Goal: Information Seeking & Learning: Check status

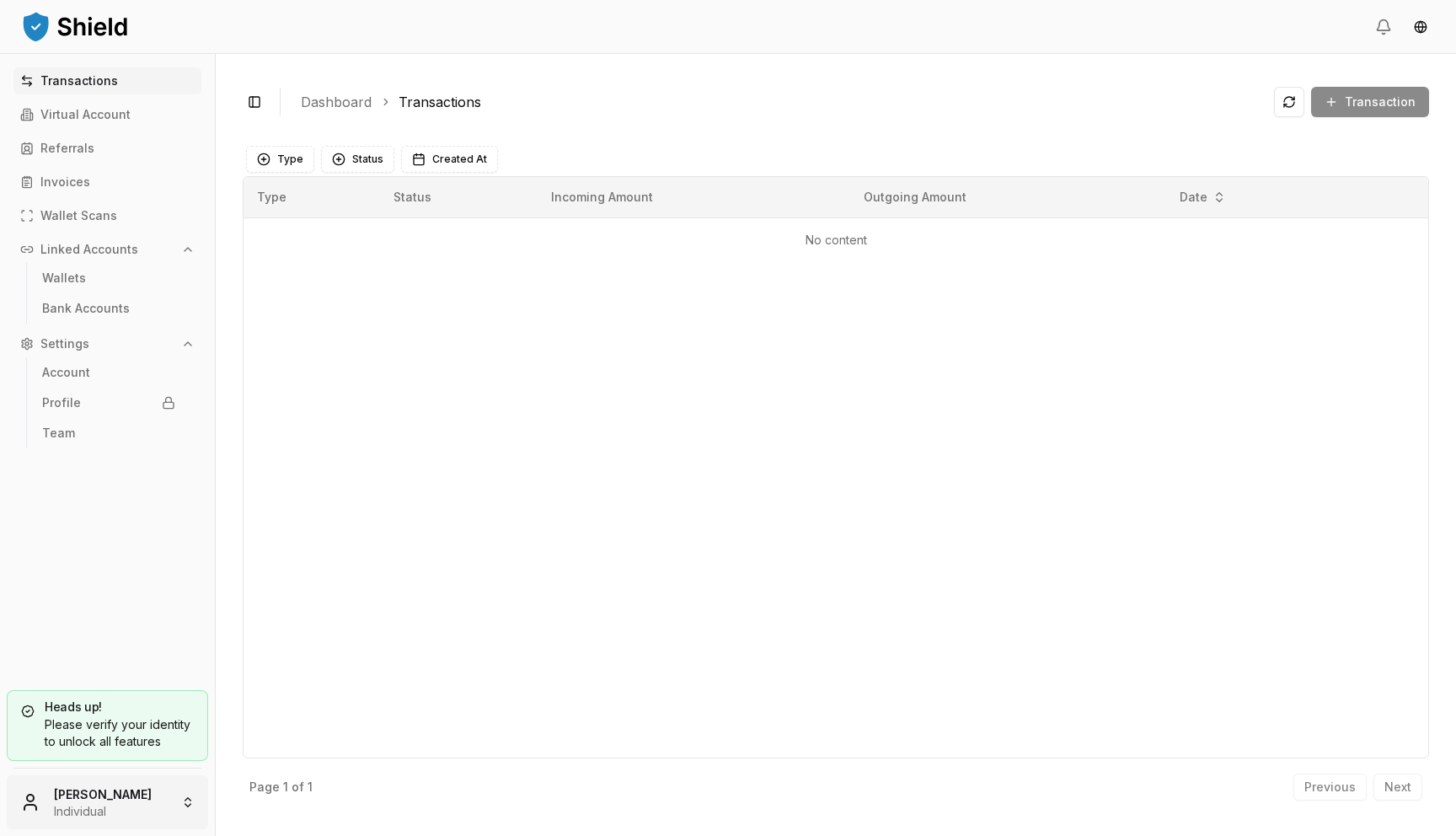
click at [101, 807] on html "Transactions Virtual Account Referrals Invoices Wallet Scans Linked Accounts Wa…" at bounding box center [728, 418] width 1456 height 836
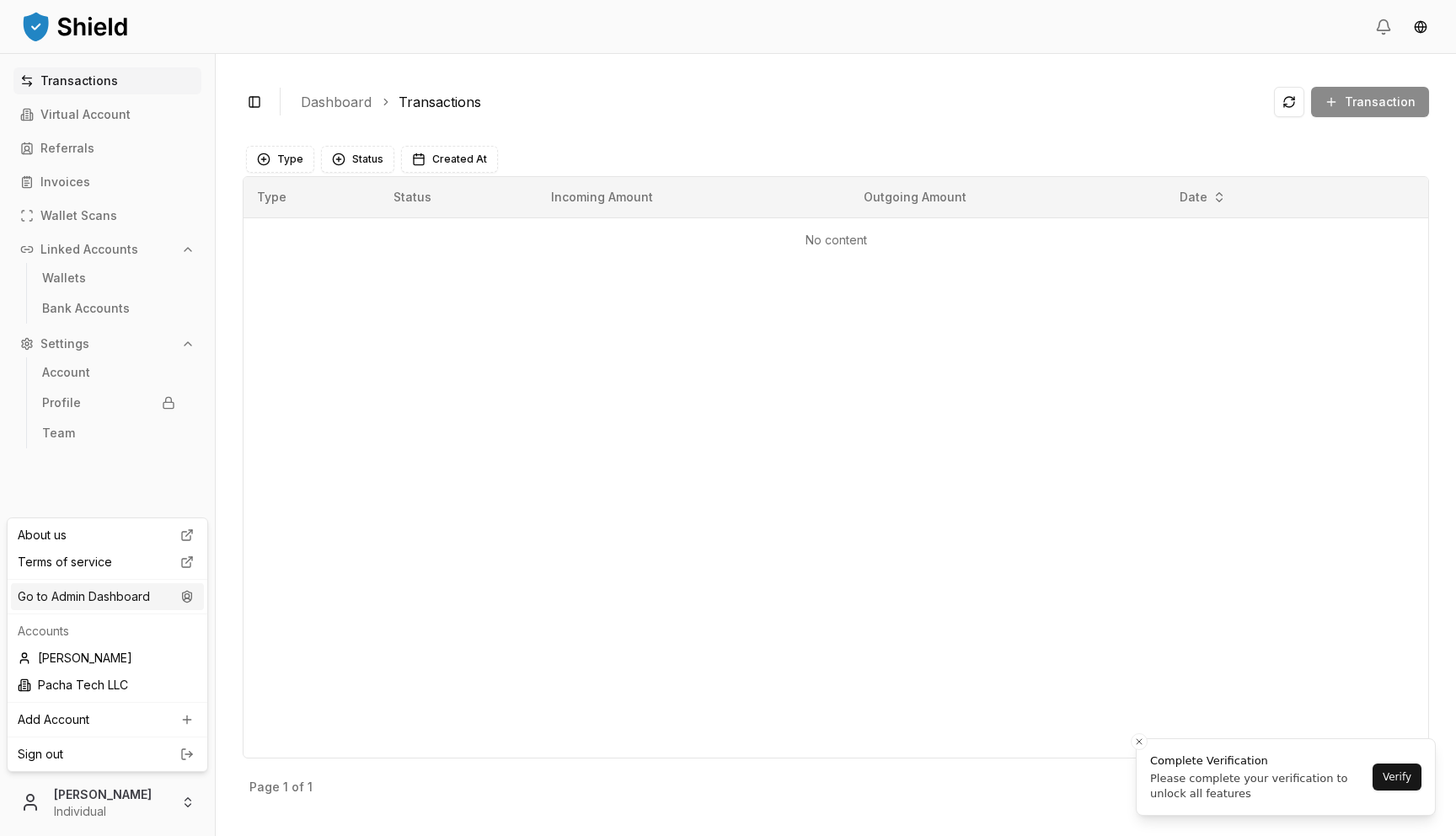
click at [163, 600] on div "Go to Admin Dashboard" at bounding box center [107, 596] width 193 height 27
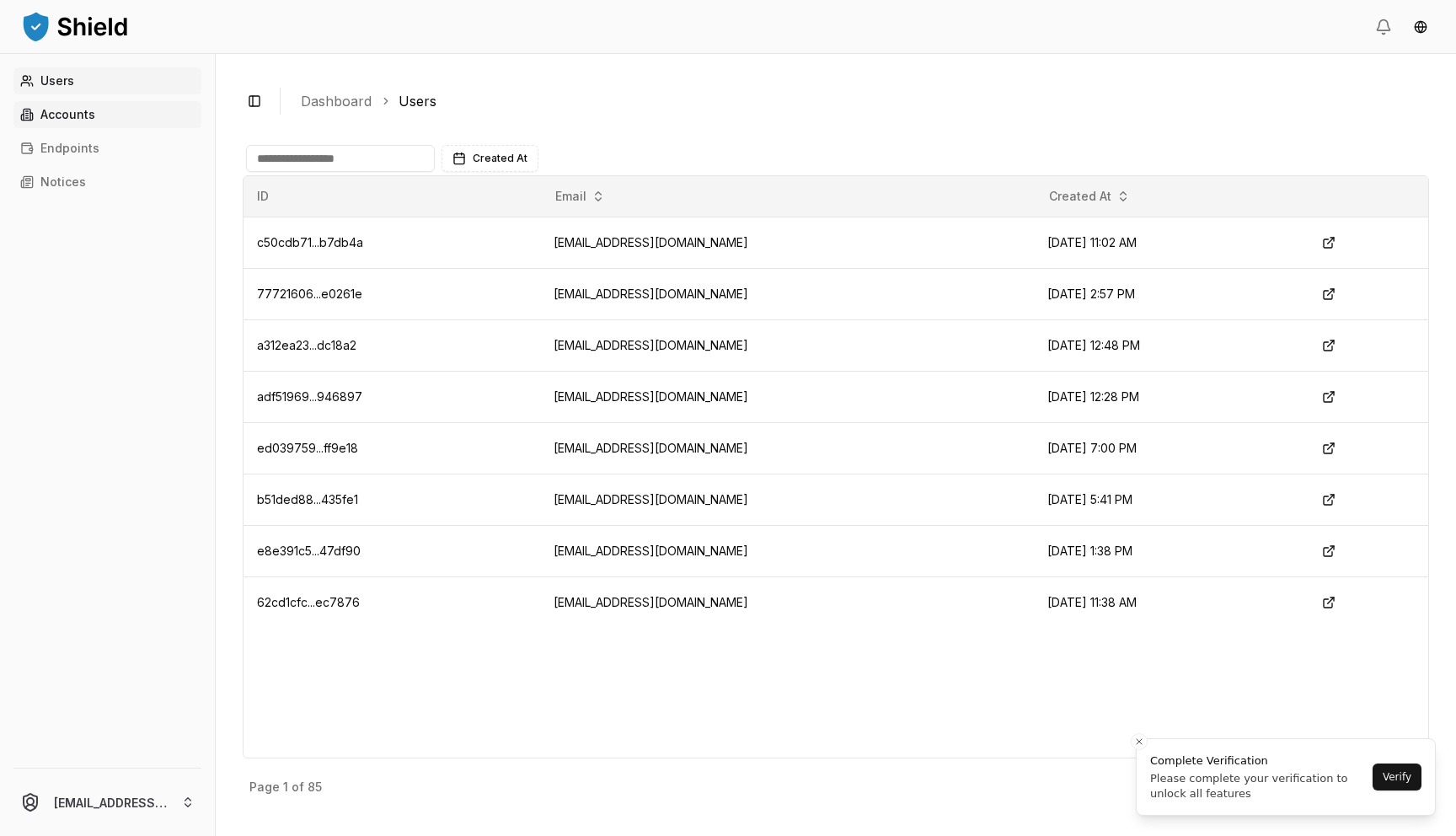
click at [138, 116] on link "Accounts" at bounding box center [107, 114] width 188 height 27
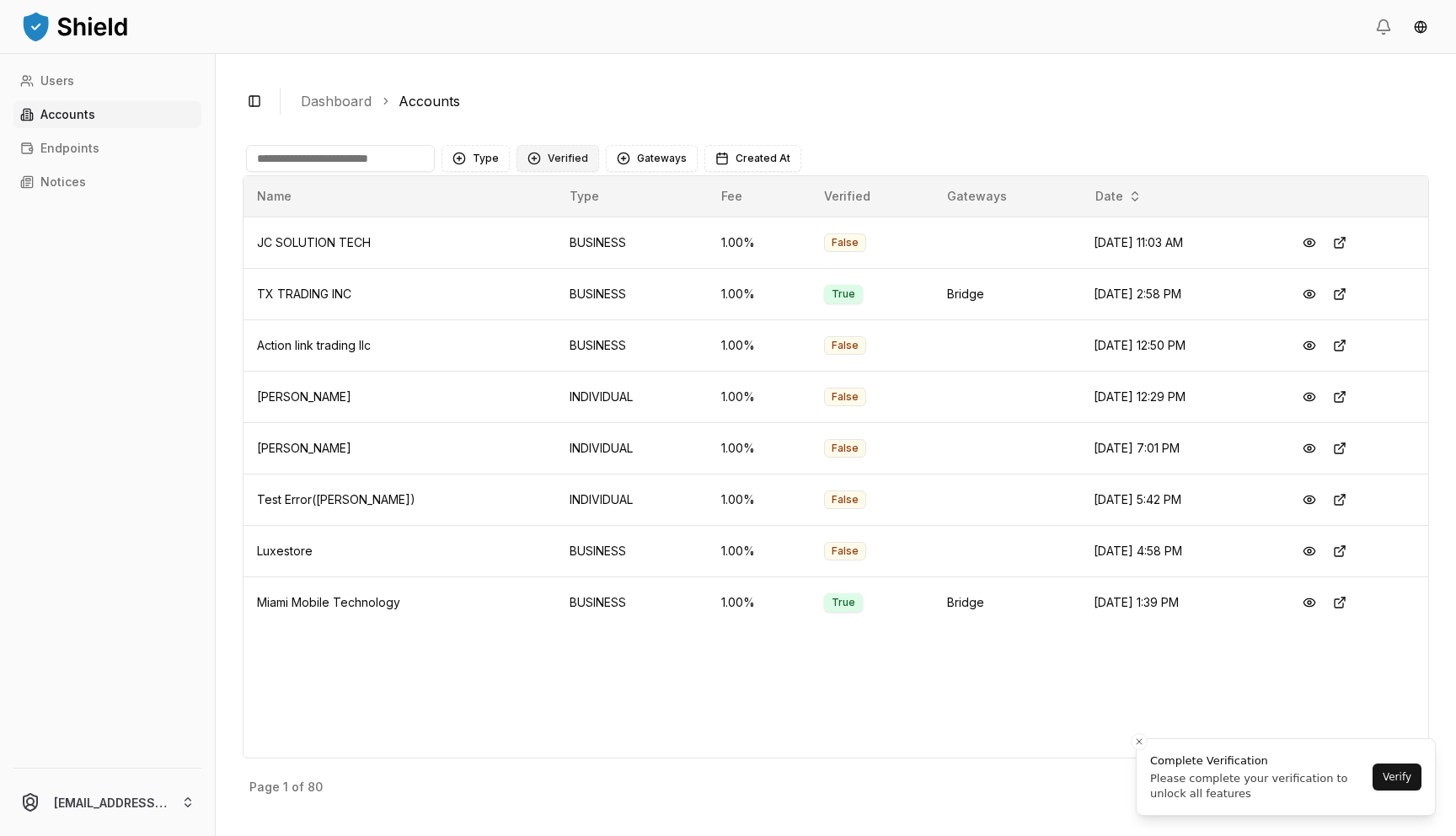
click at [578, 160] on button "Verified" at bounding box center [557, 158] width 82 height 27
click at [566, 229] on span "VERIFIED" at bounding box center [571, 227] width 50 height 17
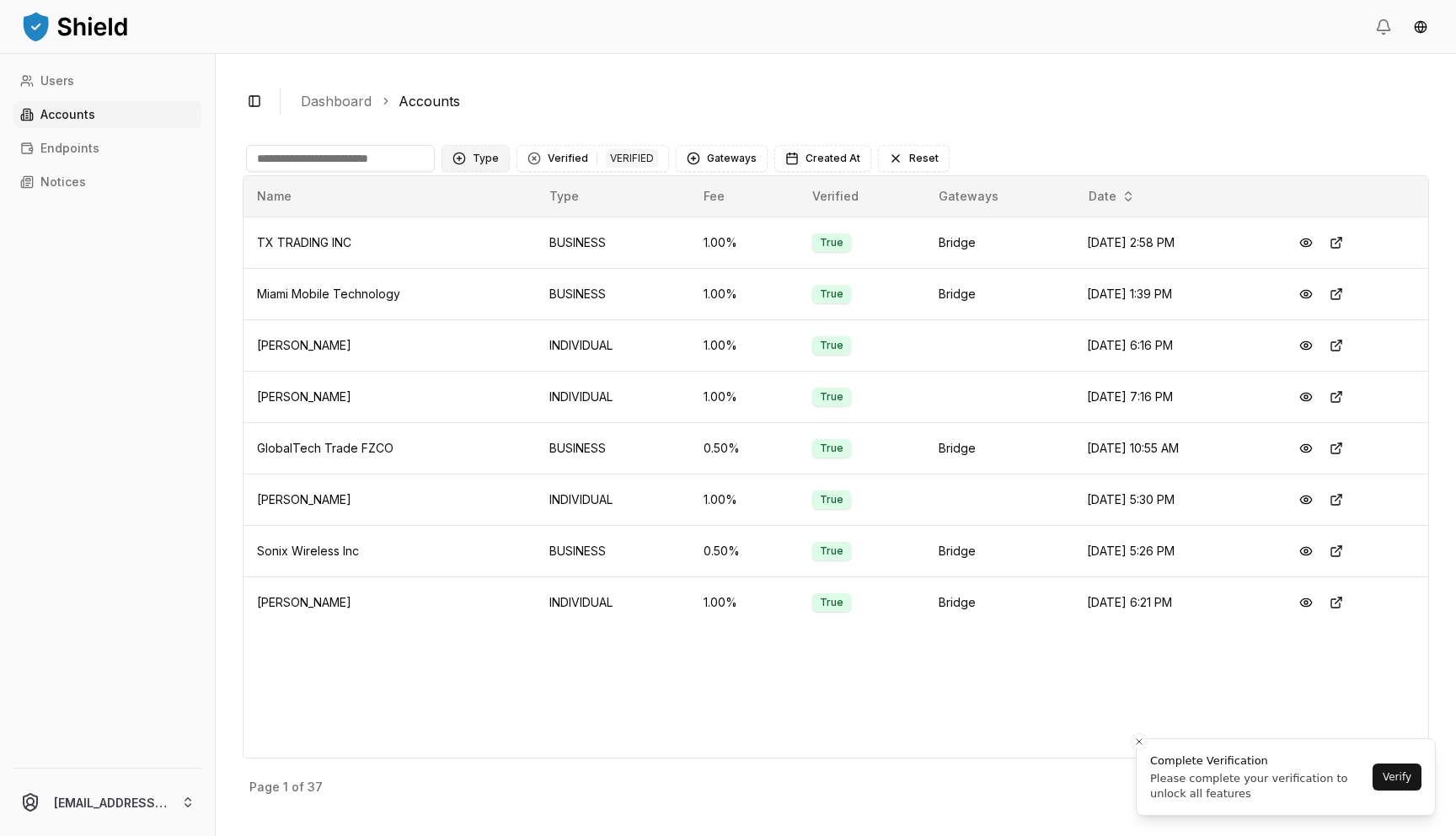
click at [481, 163] on button "Type" at bounding box center [476, 158] width 68 height 27
click at [500, 252] on span "BUSINESS" at bounding box center [500, 254] width 56 height 17
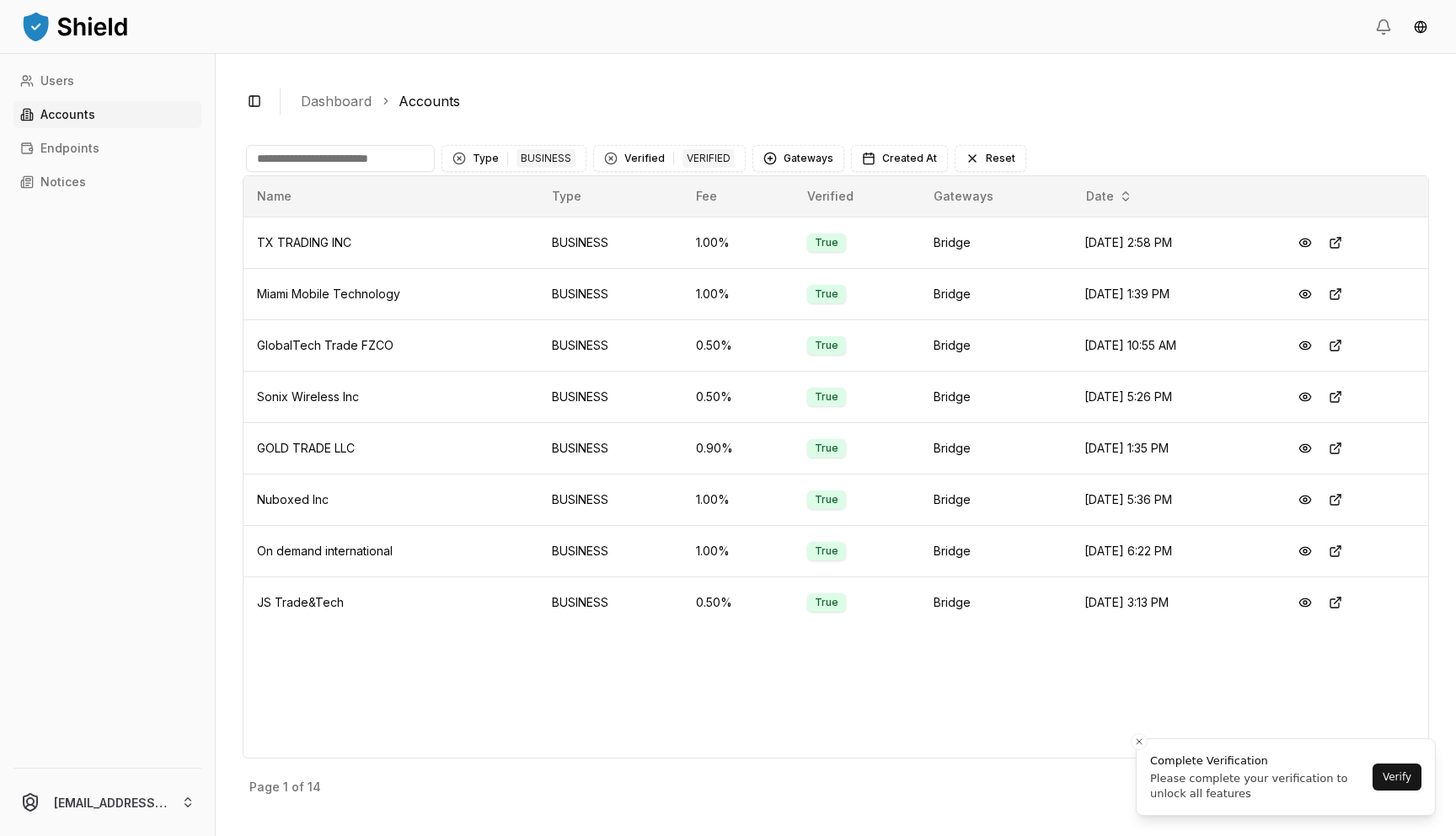
click at [1129, 741] on div "Name Type Fee Verified Gateways Date TX TRADING INC BUSINESS 1.00 % True Bridge…" at bounding box center [835, 467] width 1186 height 584
click at [1137, 741] on icon "Close toast" at bounding box center [1139, 742] width 10 height 10
click at [1394, 785] on p "Next" at bounding box center [1398, 787] width 27 height 12
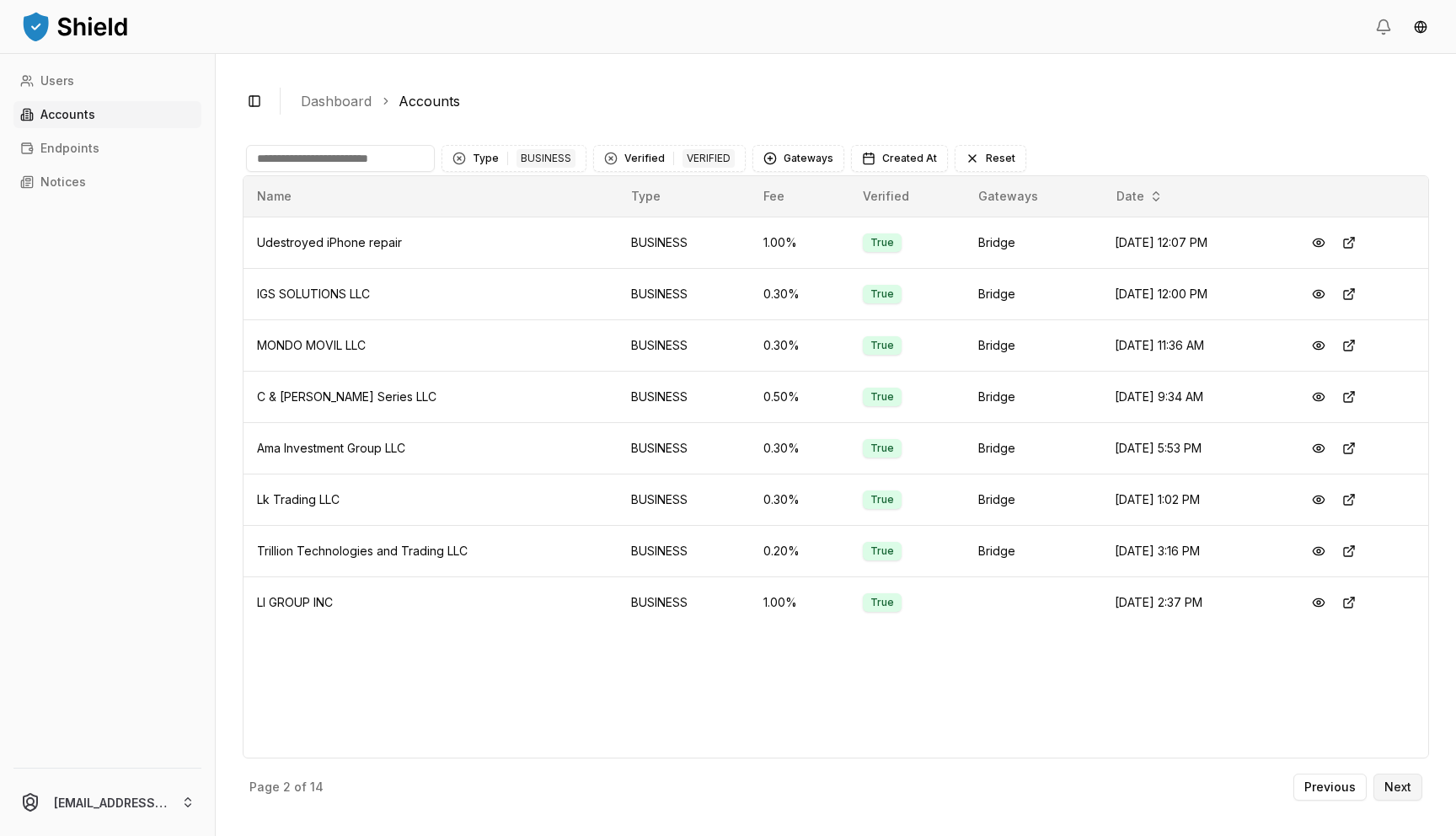
click at [1413, 785] on button "Next" at bounding box center [1398, 787] width 49 height 27
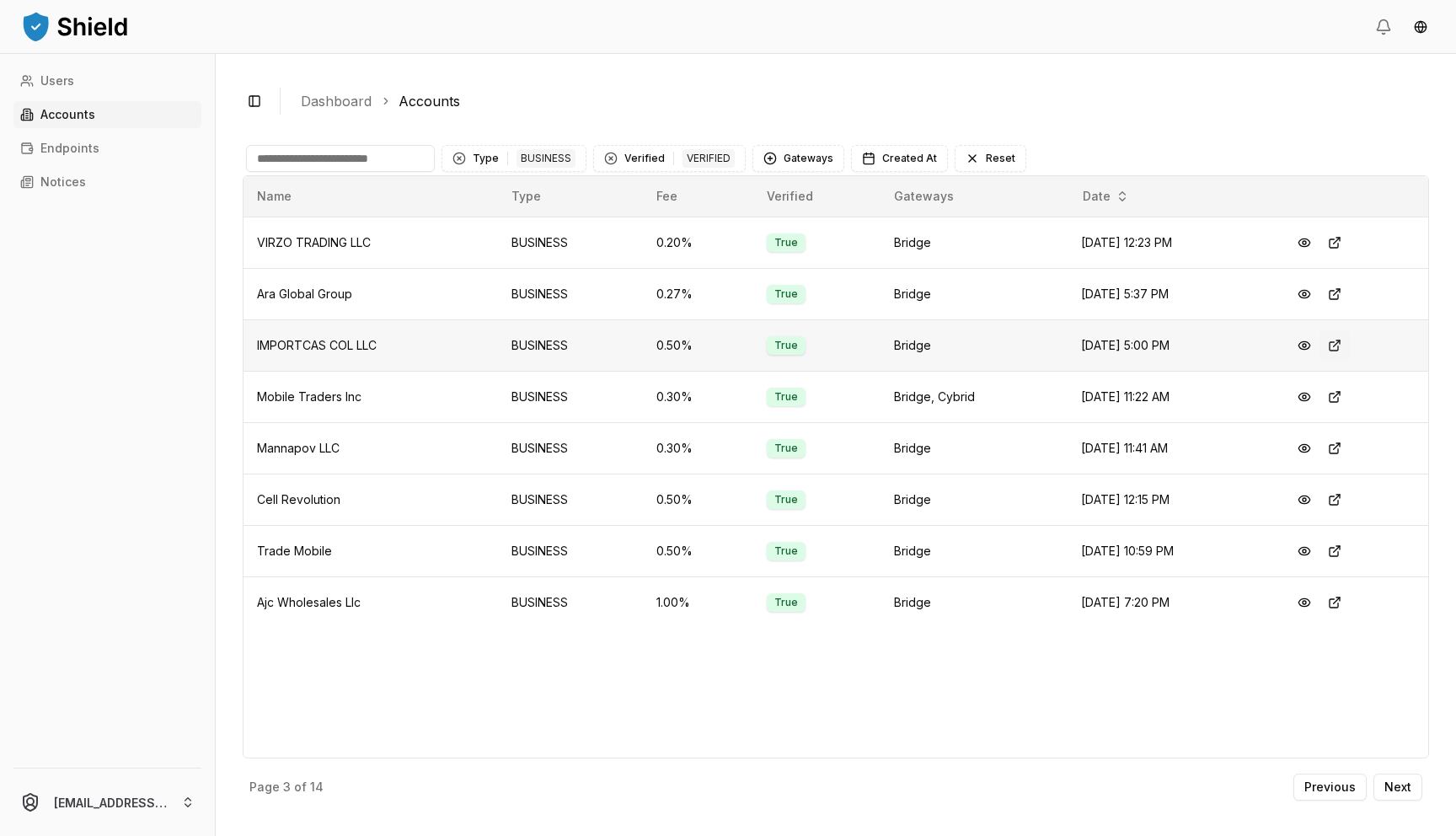
click at [1455, 322] on div "Toggle Sidebar Dashboard Accounts Type 1 BUSINESS Verified 1 VERIFIED Gateways …" at bounding box center [836, 445] width 1241 height 782
click at [1400, 787] on p "Next" at bounding box center [1398, 787] width 27 height 12
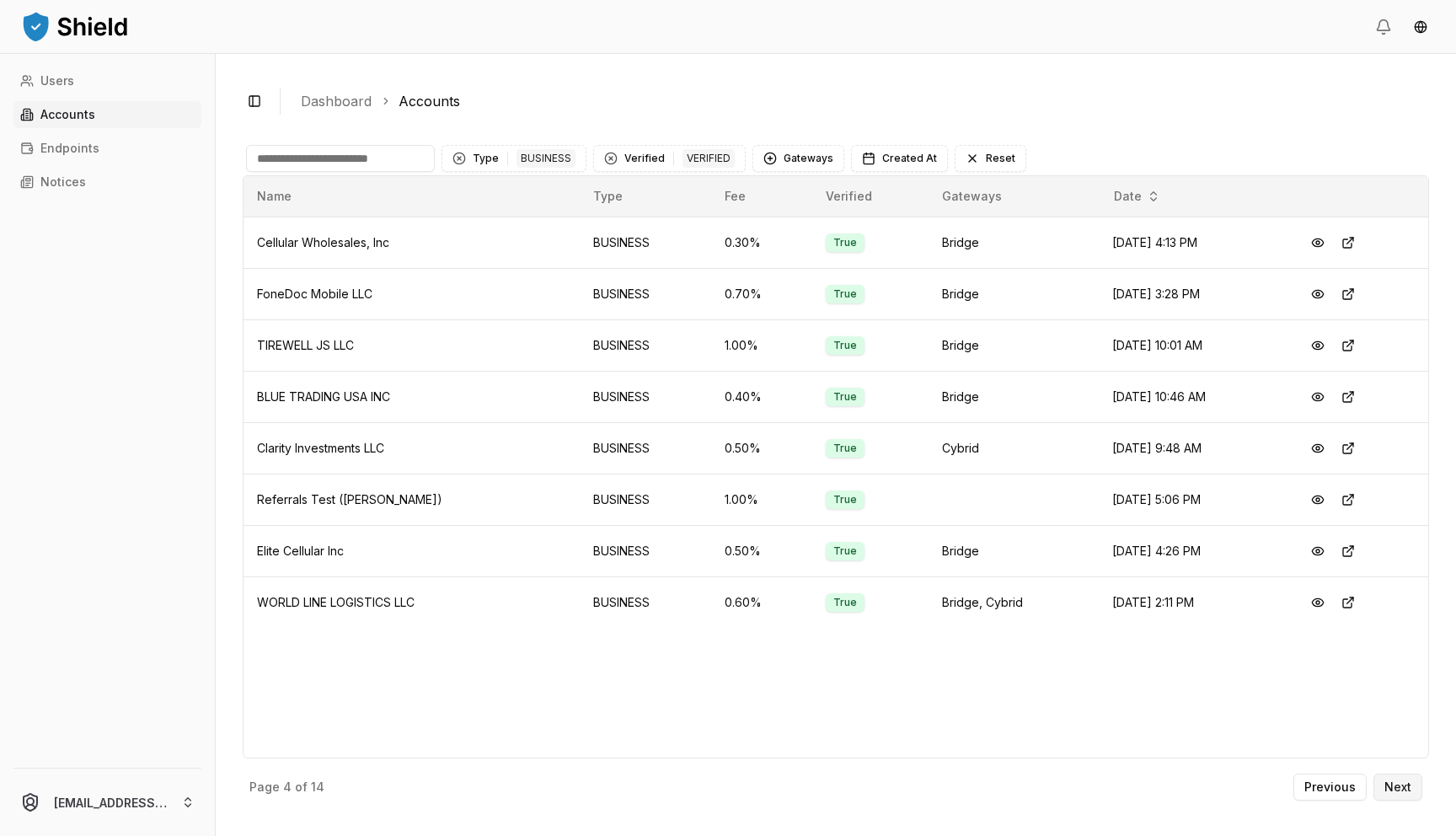
click at [1395, 799] on button "Next" at bounding box center [1398, 787] width 49 height 27
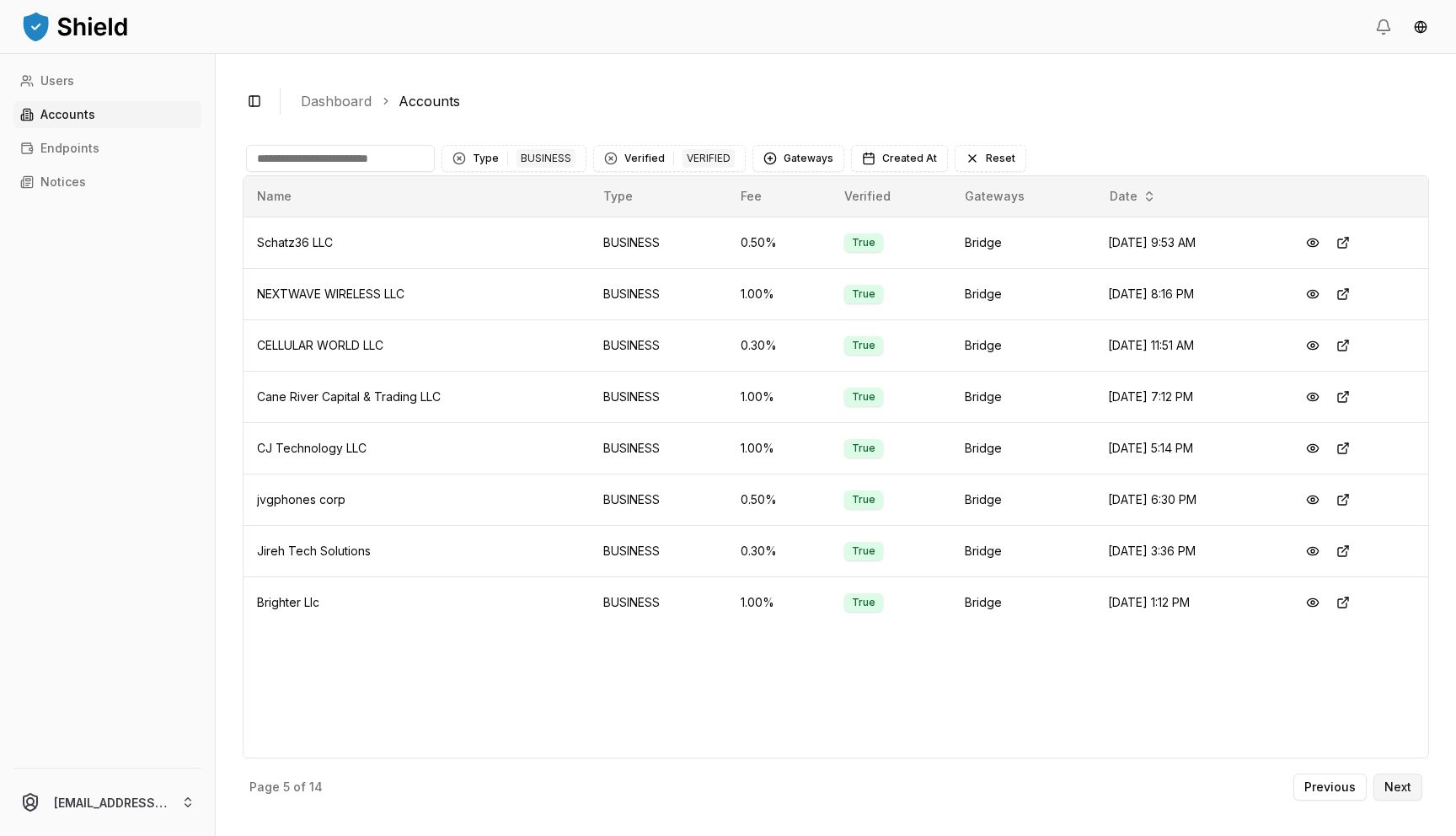
click at [1394, 791] on p "Next" at bounding box center [1398, 787] width 27 height 12
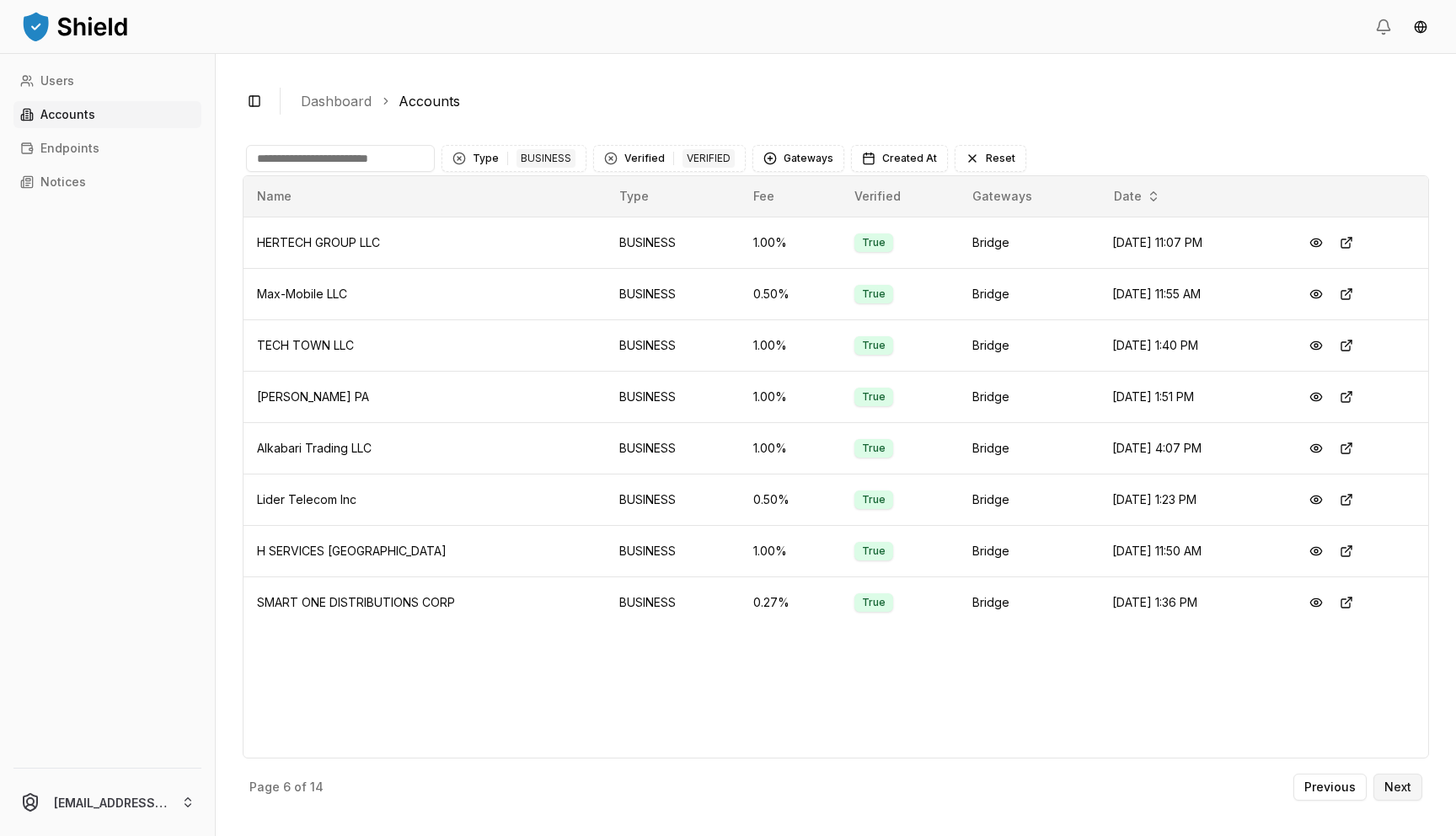
click at [1389, 797] on button "Next" at bounding box center [1398, 787] width 49 height 27
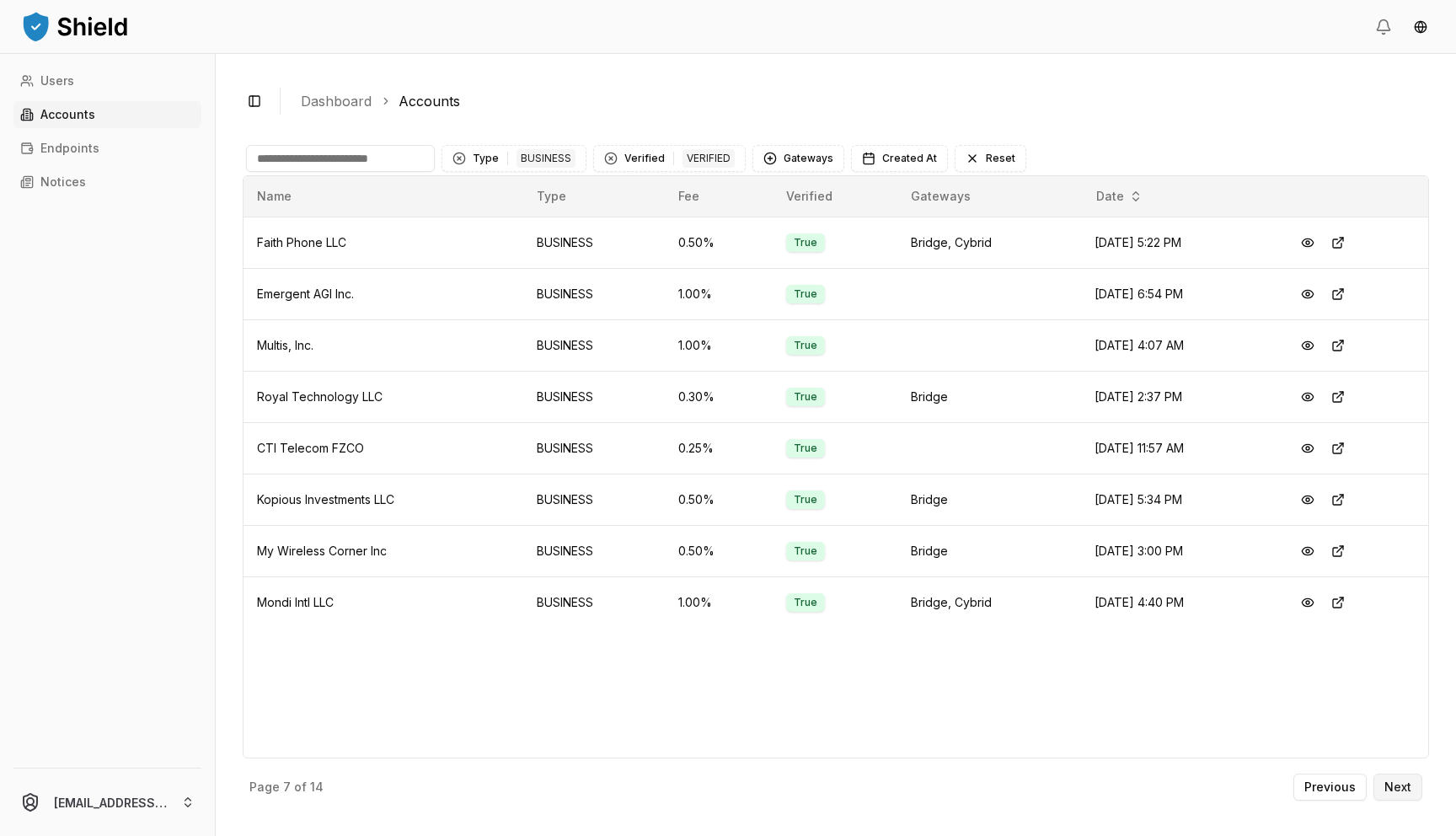
click at [1389, 797] on button "Next" at bounding box center [1398, 787] width 49 height 27
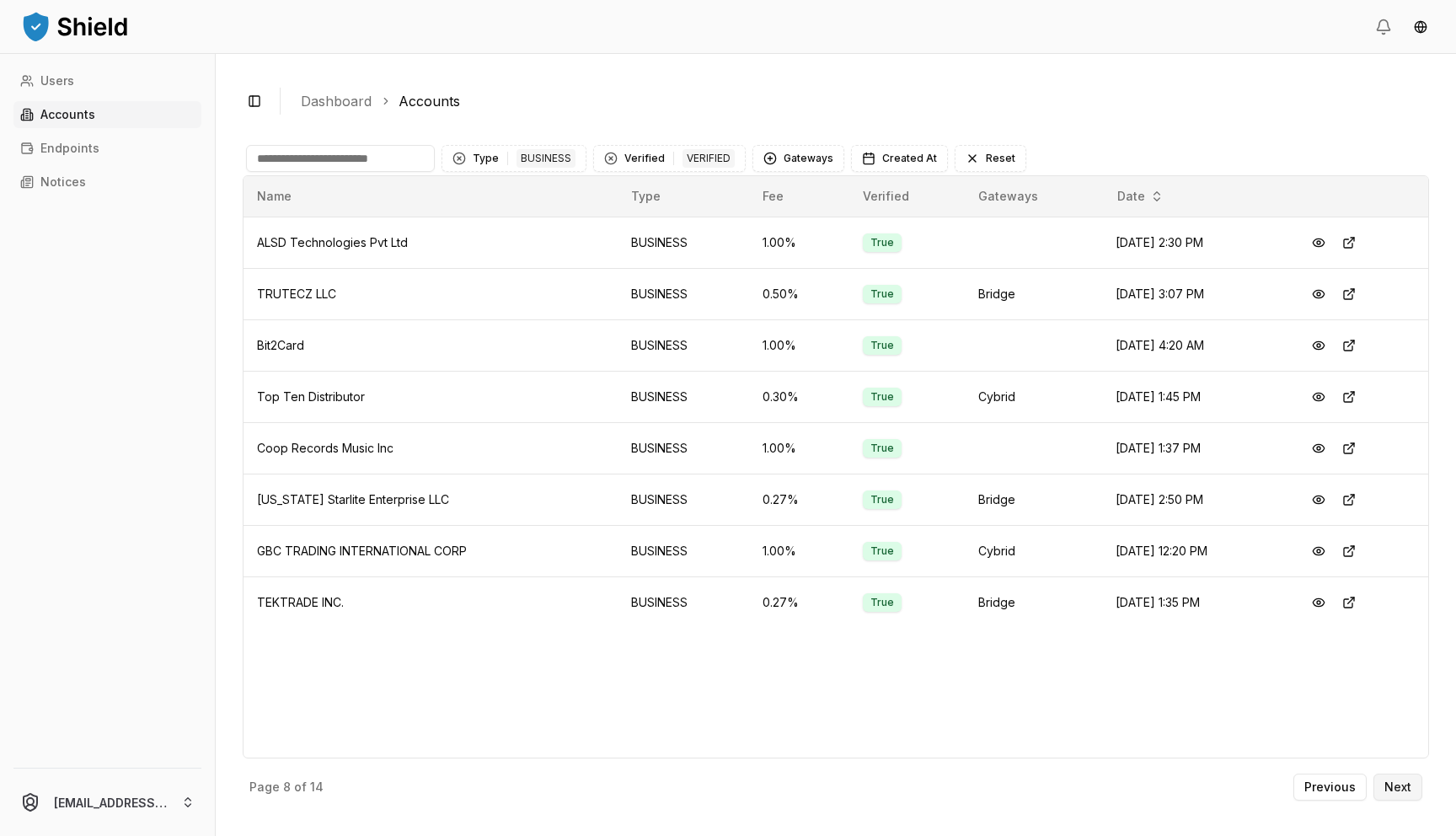
click at [1381, 780] on button "Next" at bounding box center [1398, 787] width 49 height 27
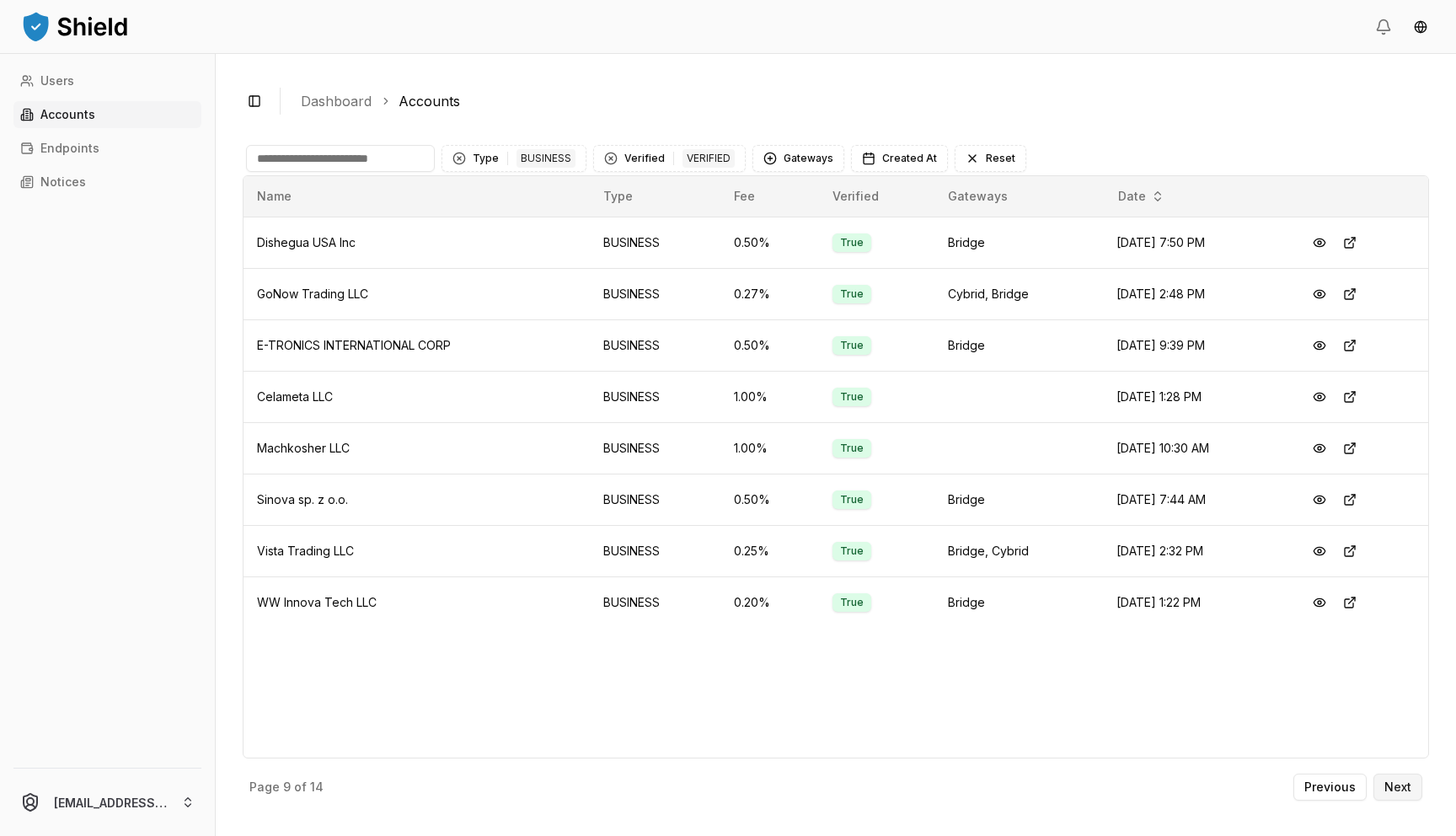
click at [1394, 792] on p "Next" at bounding box center [1398, 787] width 27 height 12
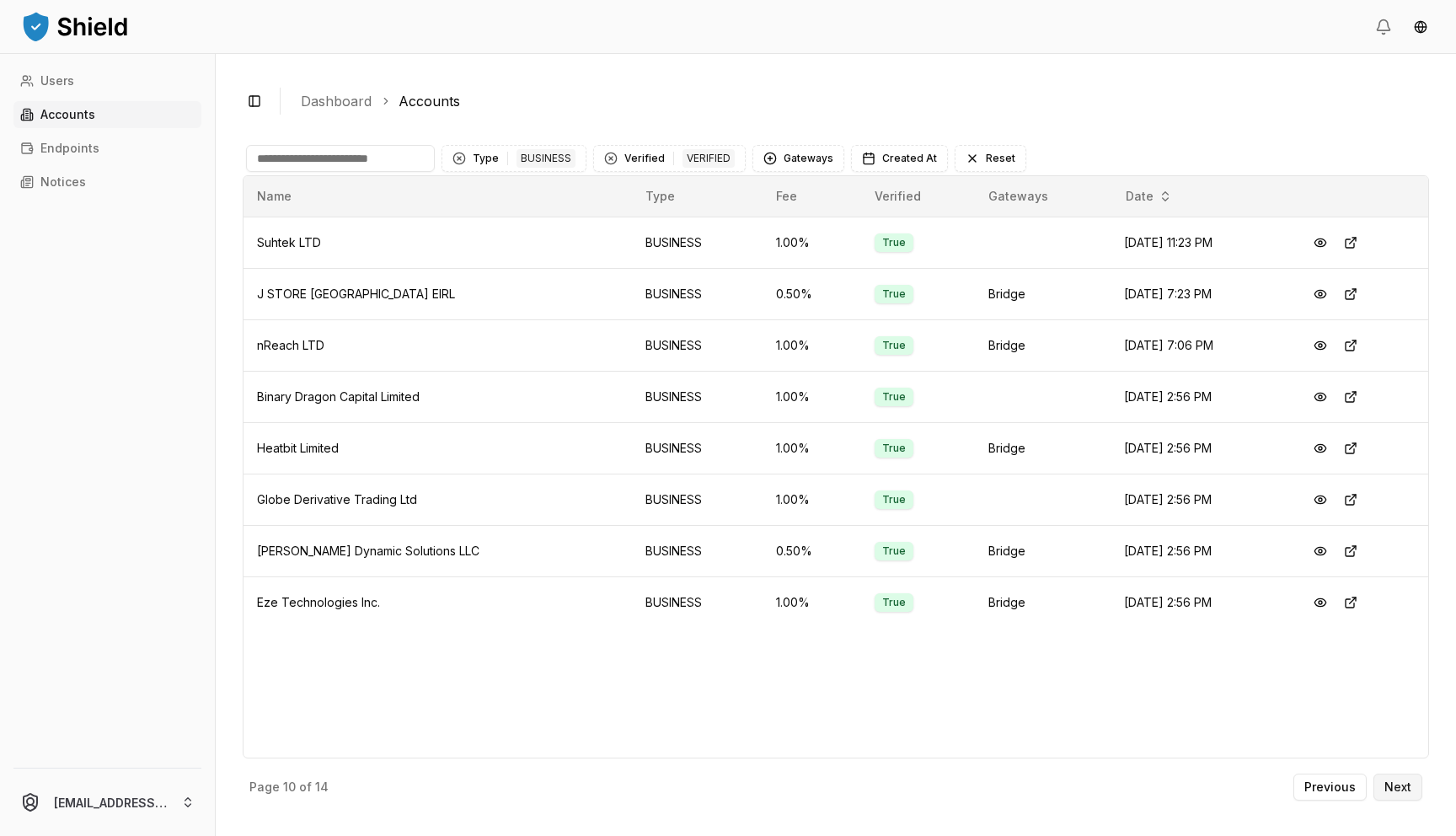
click at [1406, 792] on p "Next" at bounding box center [1398, 787] width 27 height 12
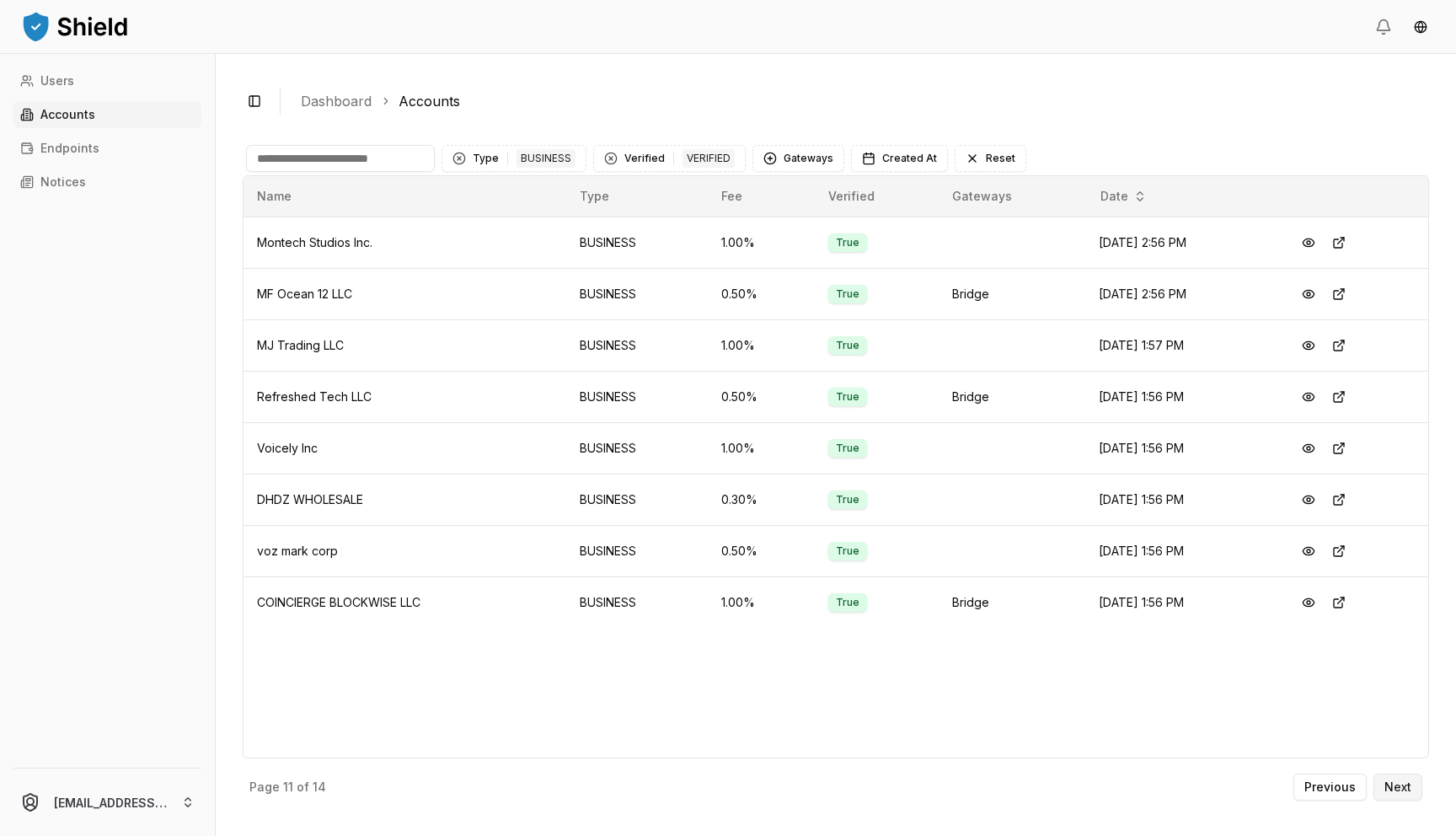
click at [1396, 790] on p "Next" at bounding box center [1398, 787] width 27 height 12
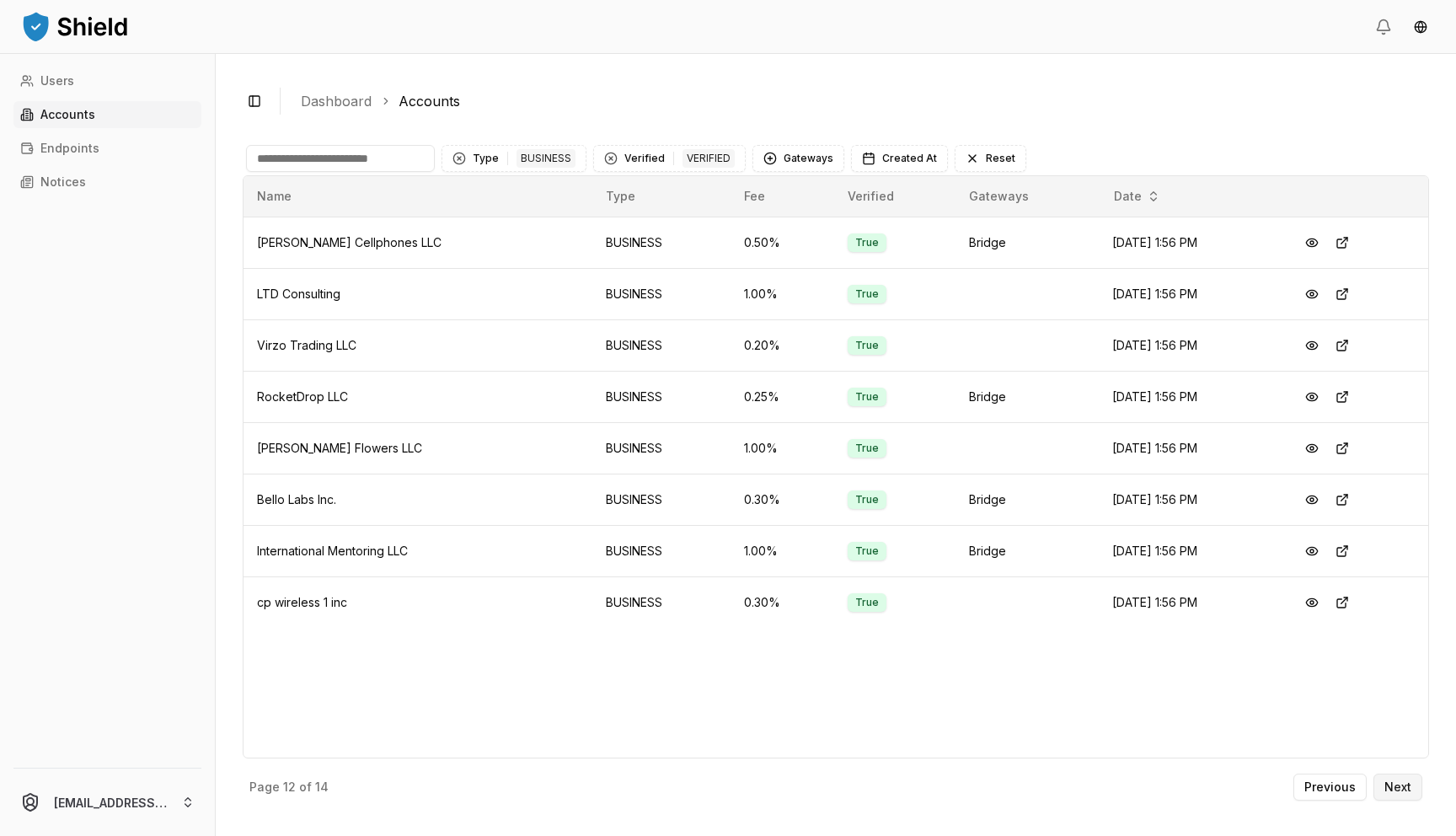
click at [1394, 790] on p "Next" at bounding box center [1398, 787] width 27 height 12
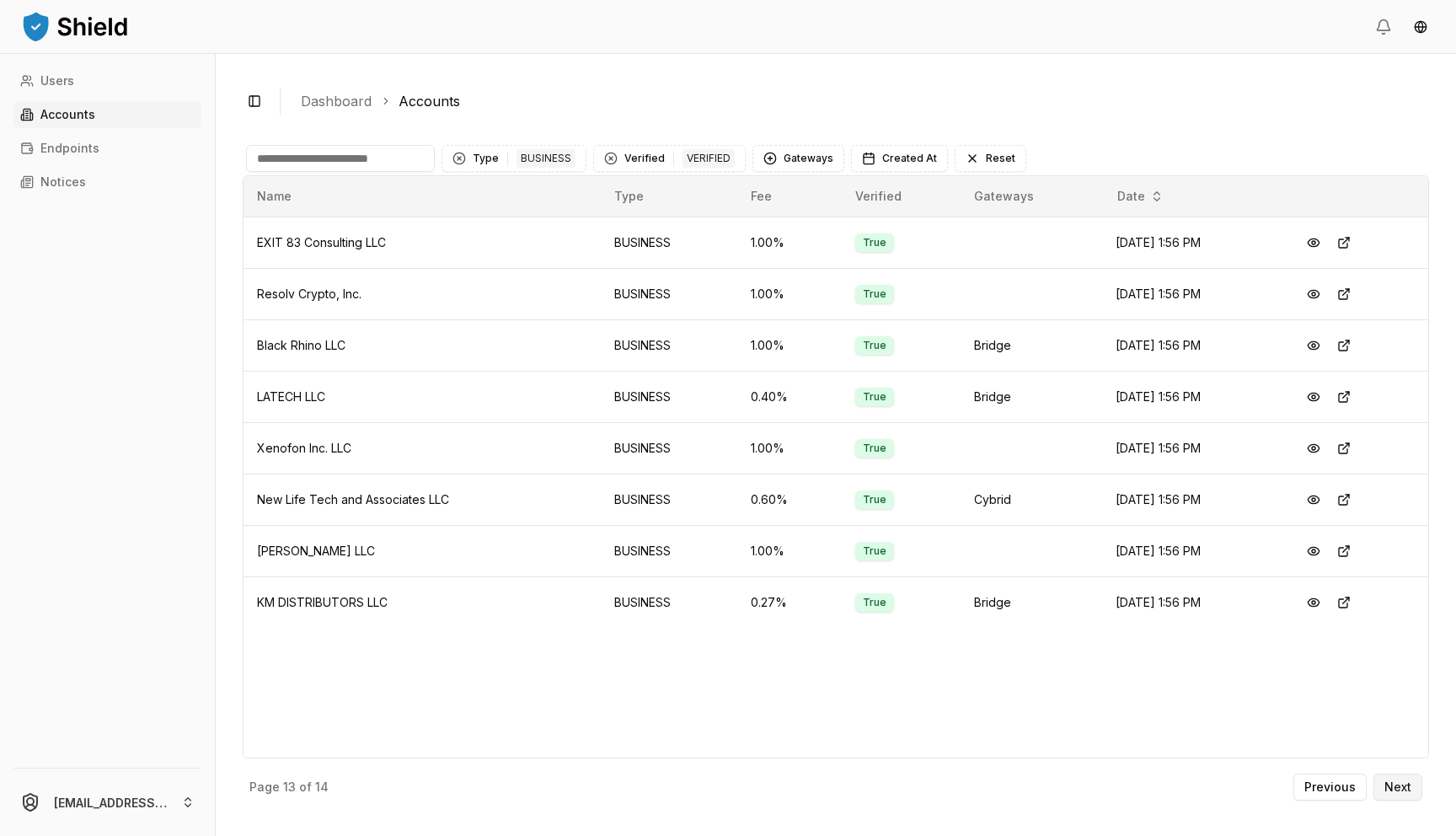
click at [1394, 790] on p "Next" at bounding box center [1398, 787] width 27 height 12
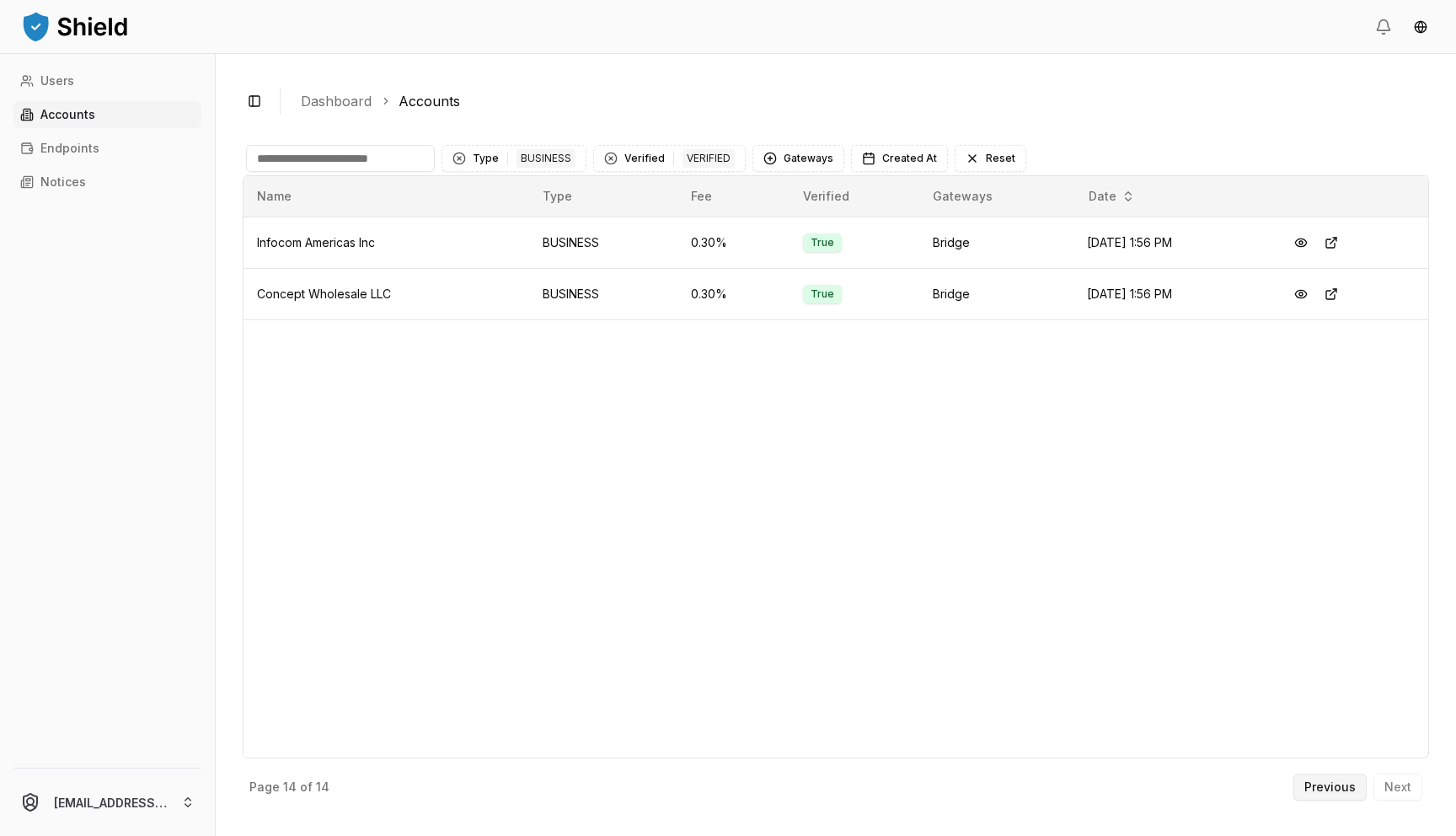
click at [1337, 793] on p "Previous" at bounding box center [1330, 787] width 52 height 12
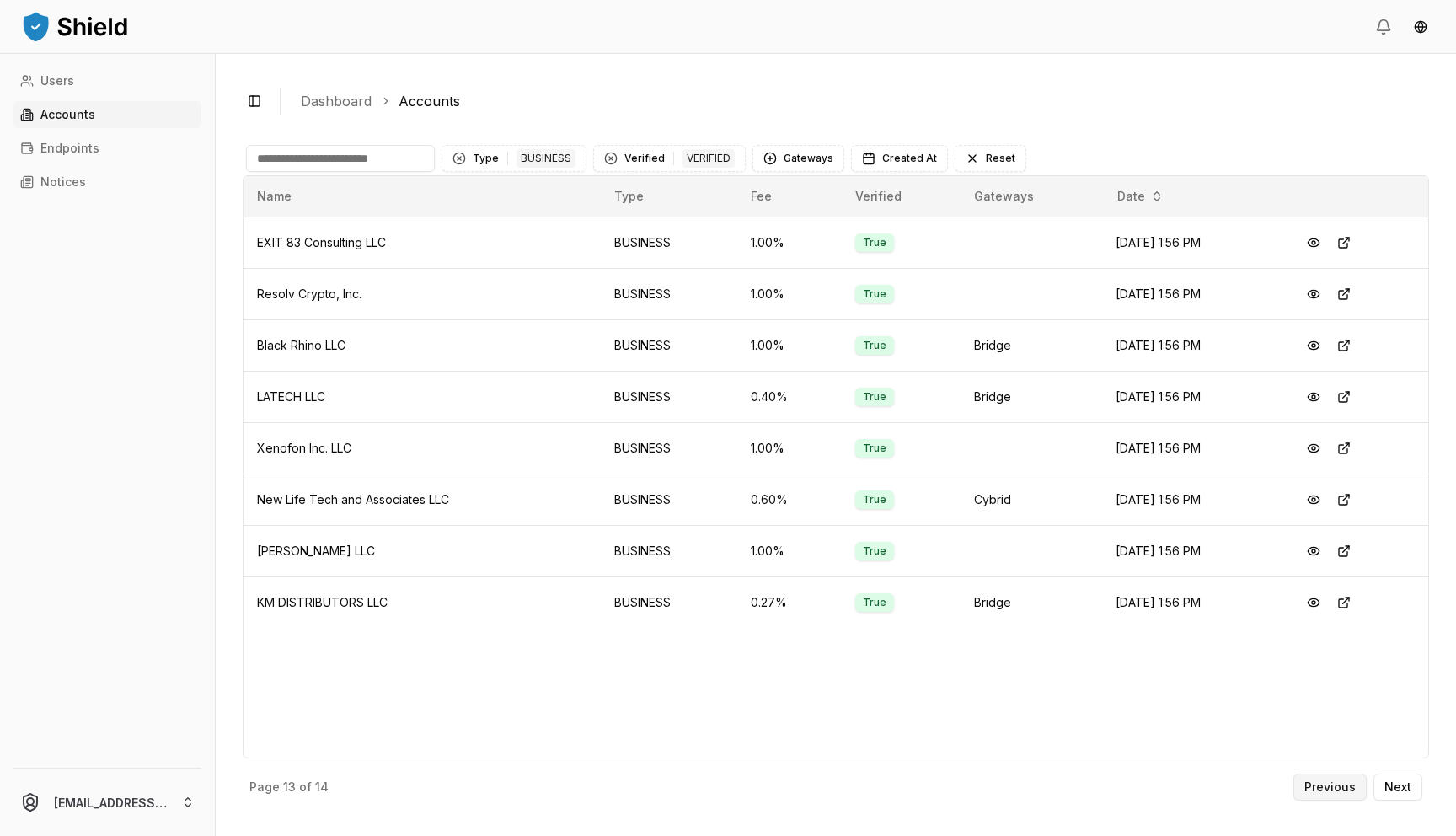
click at [1337, 793] on p "Previous" at bounding box center [1330, 787] width 52 height 12
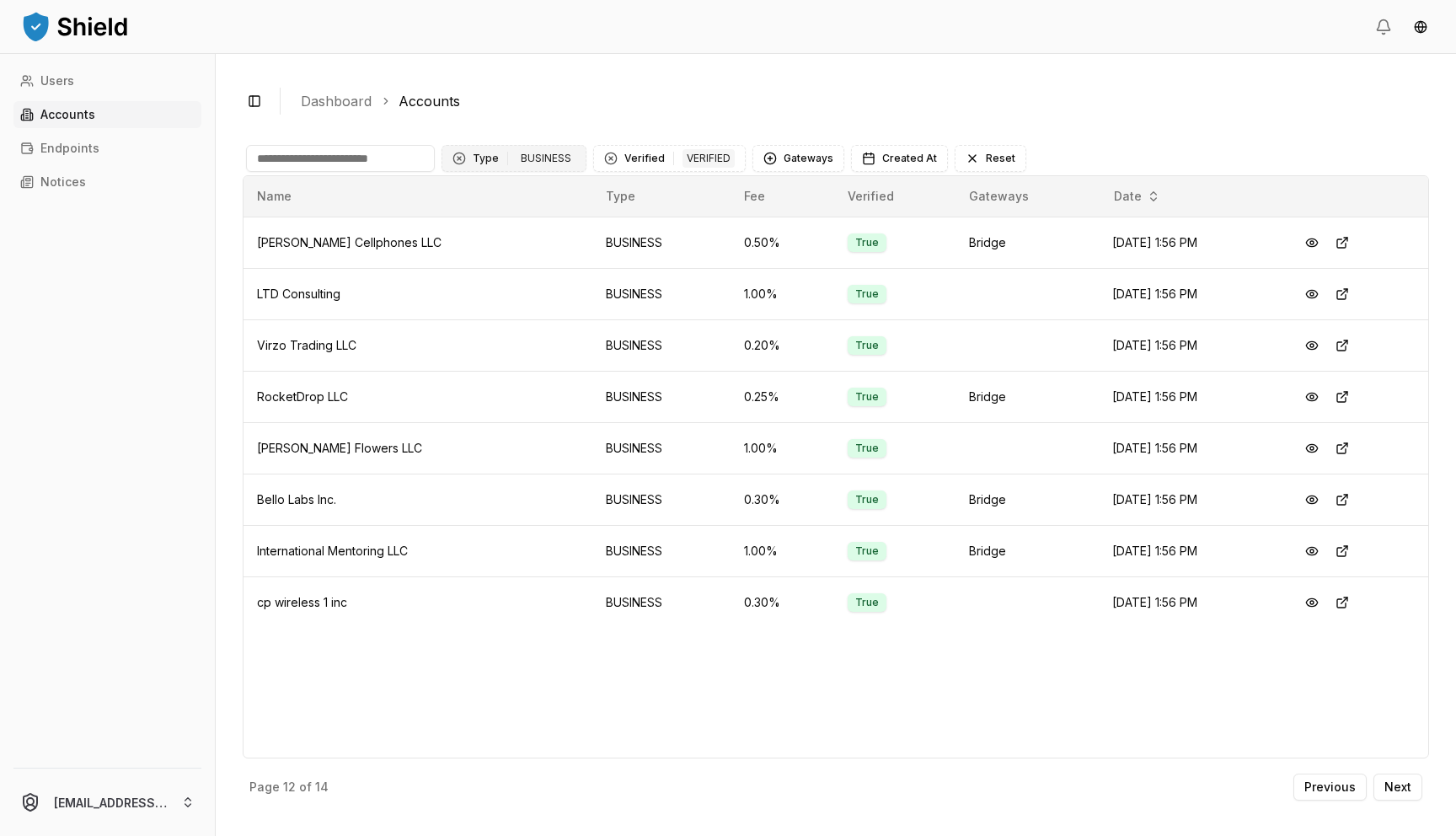
click at [532, 158] on div "BUSINESS" at bounding box center [546, 158] width 59 height 18
click at [675, 155] on button "Verified 1 VERIFIED" at bounding box center [669, 158] width 153 height 27
click at [613, 272] on div "Clear filters" at bounding box center [675, 289] width 166 height 33
click at [613, 259] on div "Suggestions" at bounding box center [608, 254] width 14 height 14
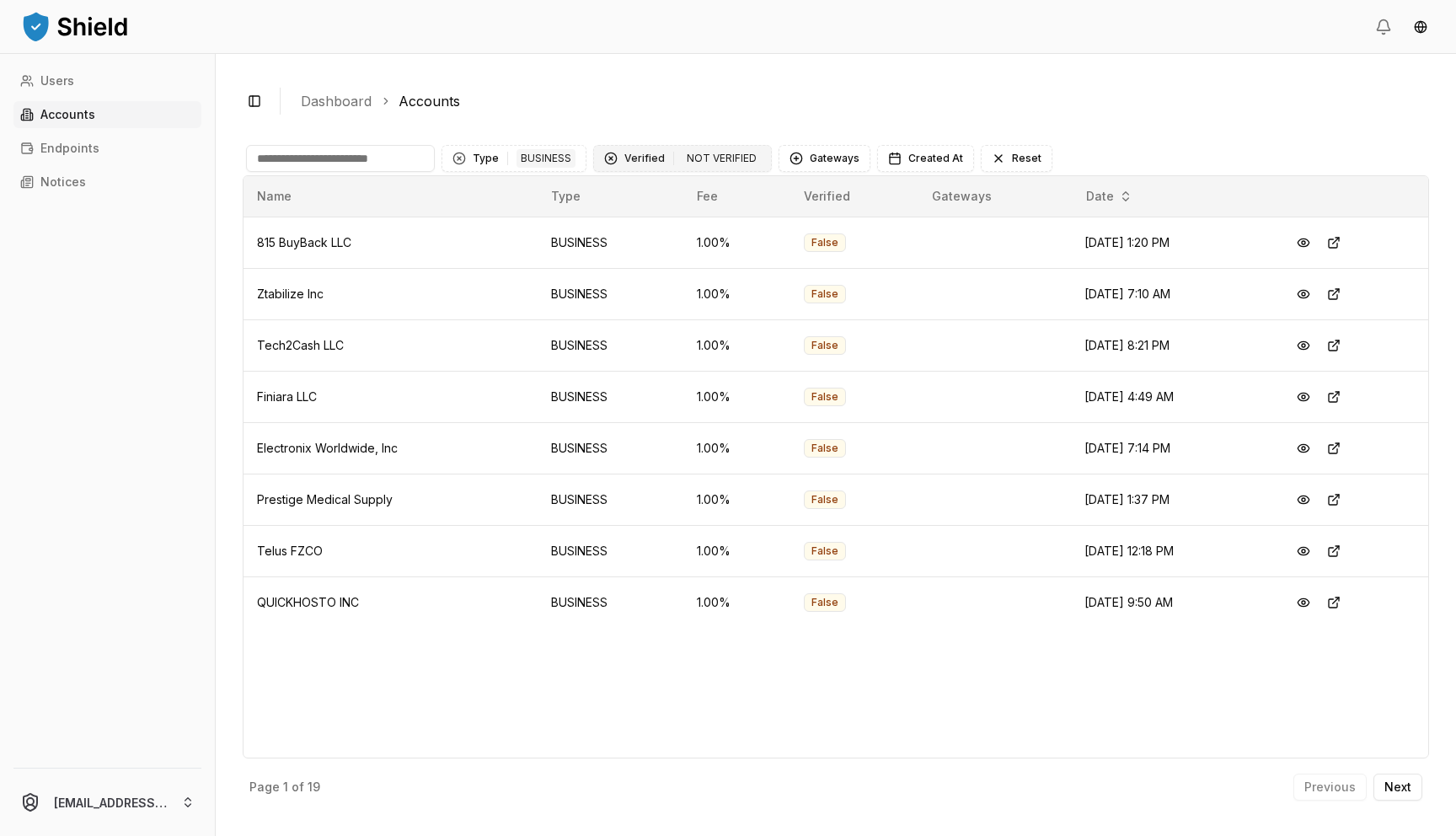
click at [605, 157] on div "Clear Verified filter" at bounding box center [611, 158] width 14 height 14
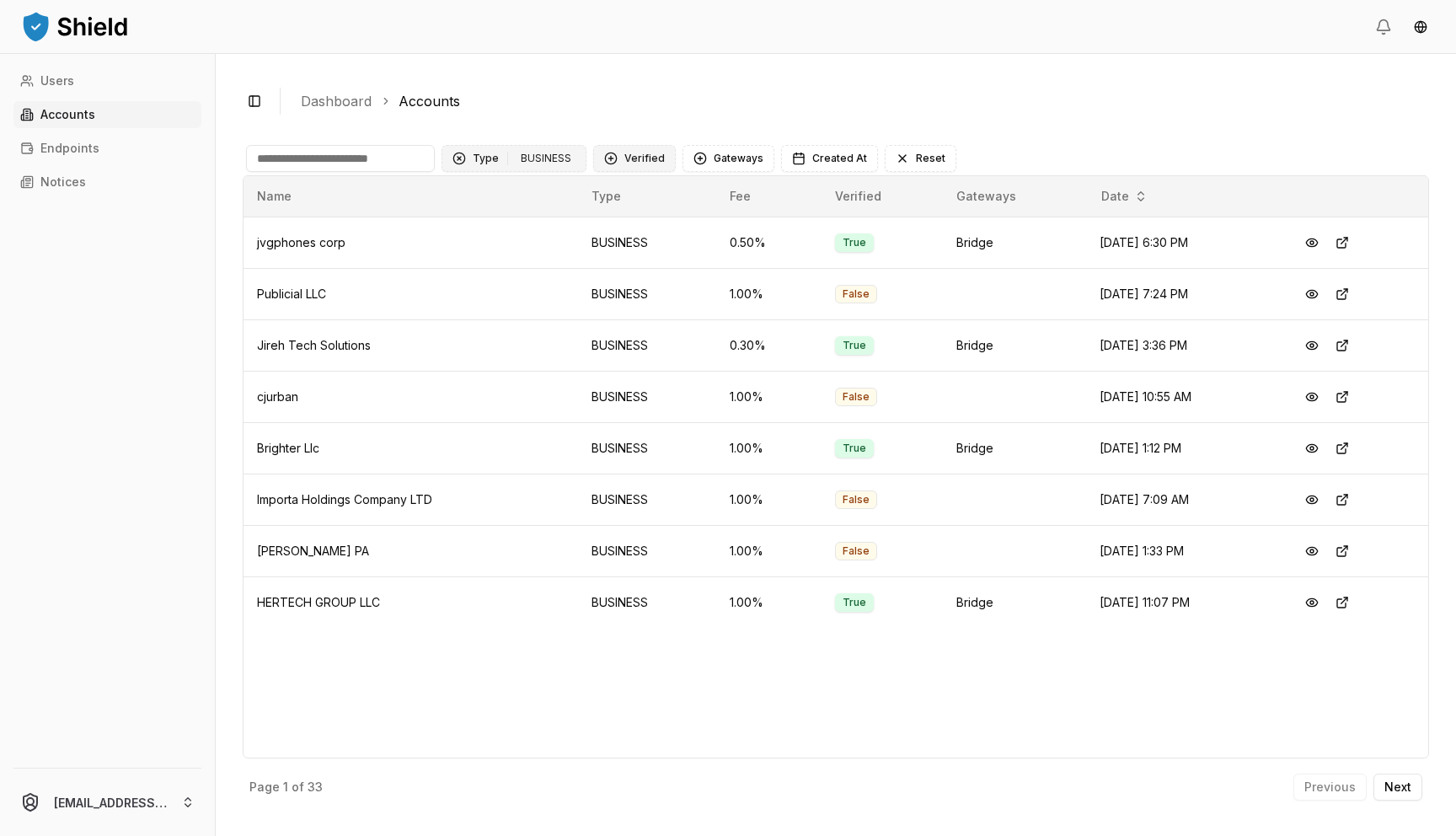
click at [455, 162] on div "Clear Type filter" at bounding box center [459, 158] width 14 height 14
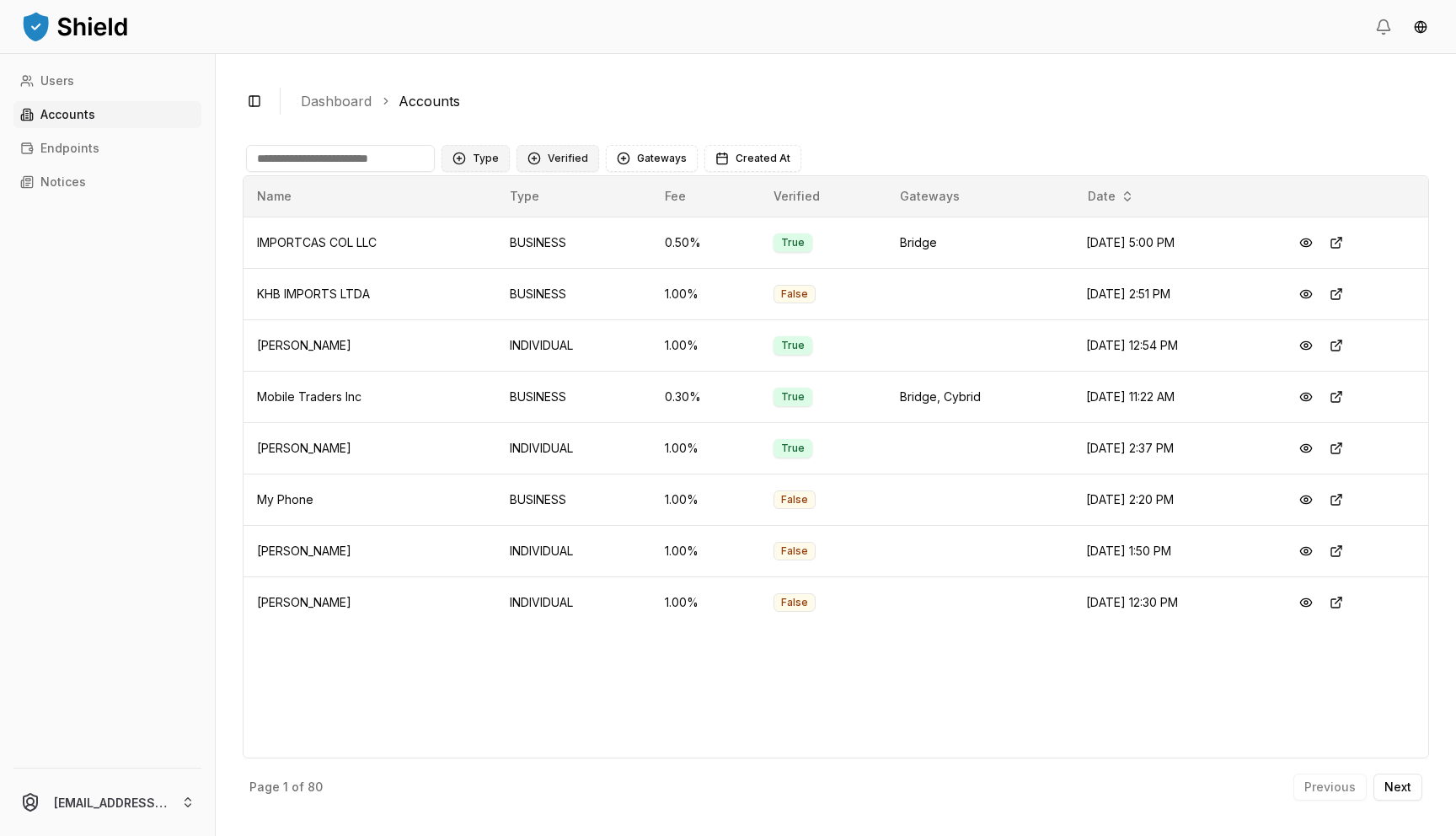
click at [349, 163] on input at bounding box center [340, 158] width 189 height 27
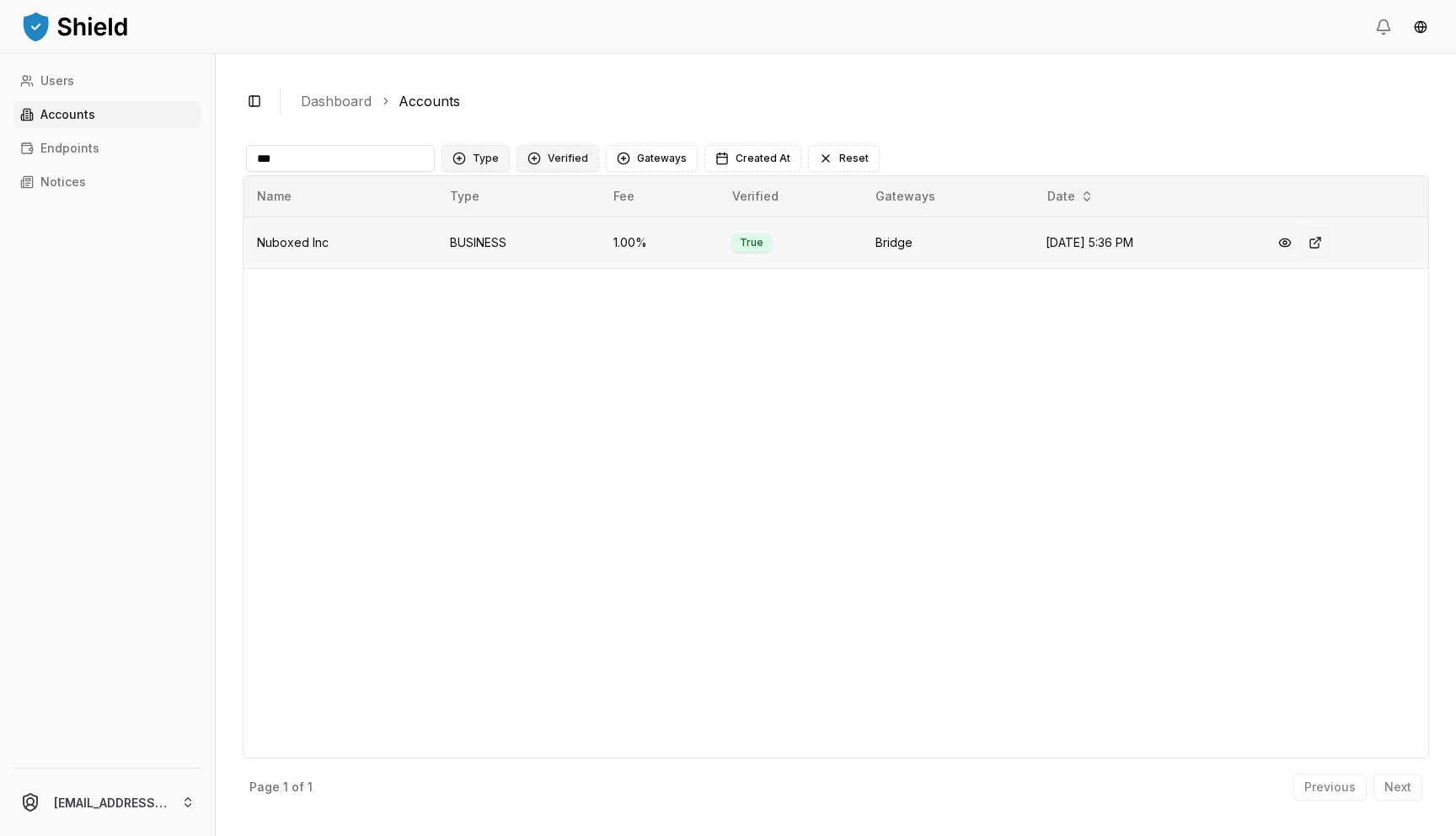
type input "***"
click at [1327, 239] on button at bounding box center [1315, 242] width 31 height 31
click at [1291, 238] on button at bounding box center [1285, 242] width 31 height 31
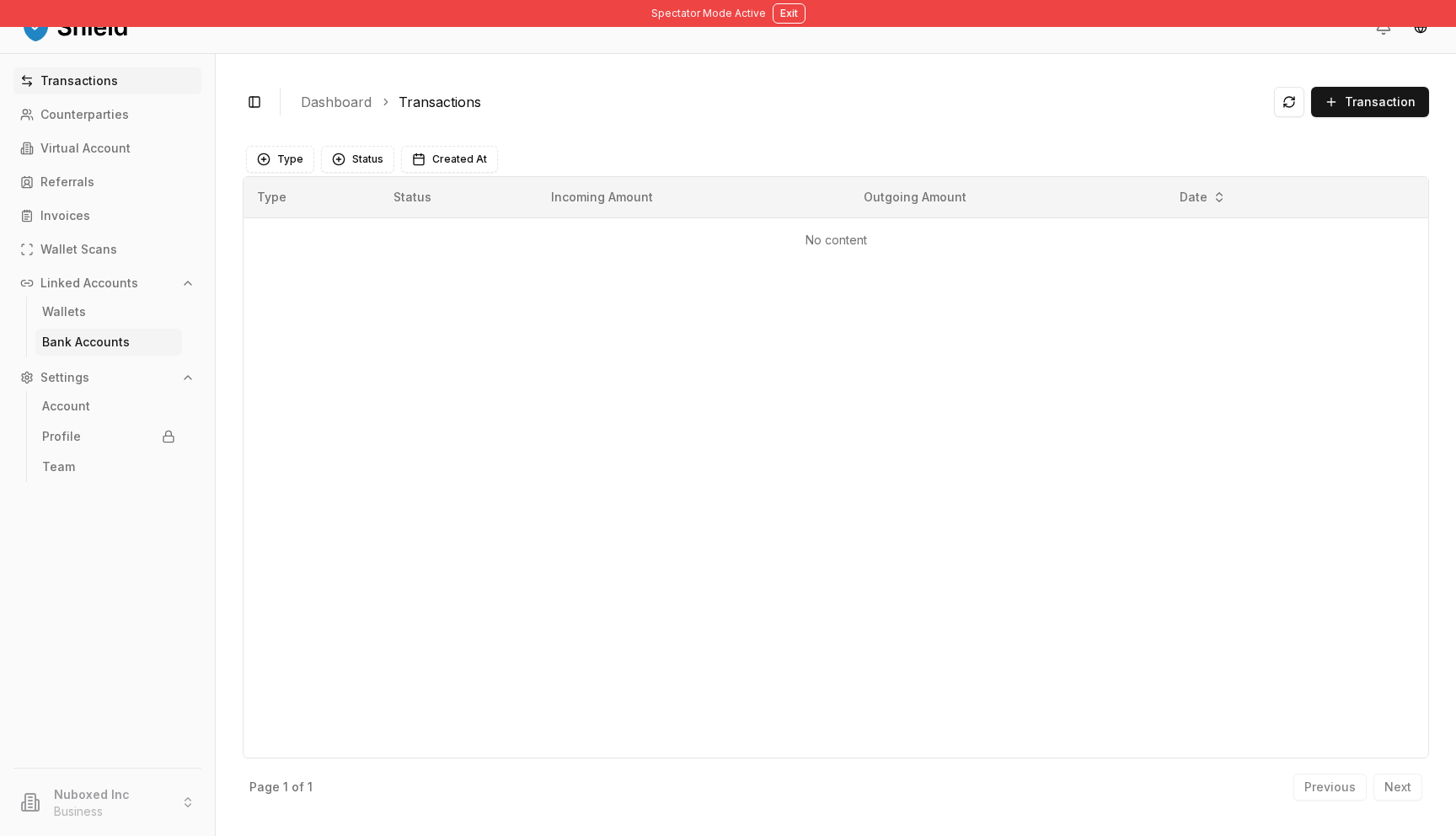
click at [97, 331] on link "Bank Accounts" at bounding box center [108, 341] width 147 height 27
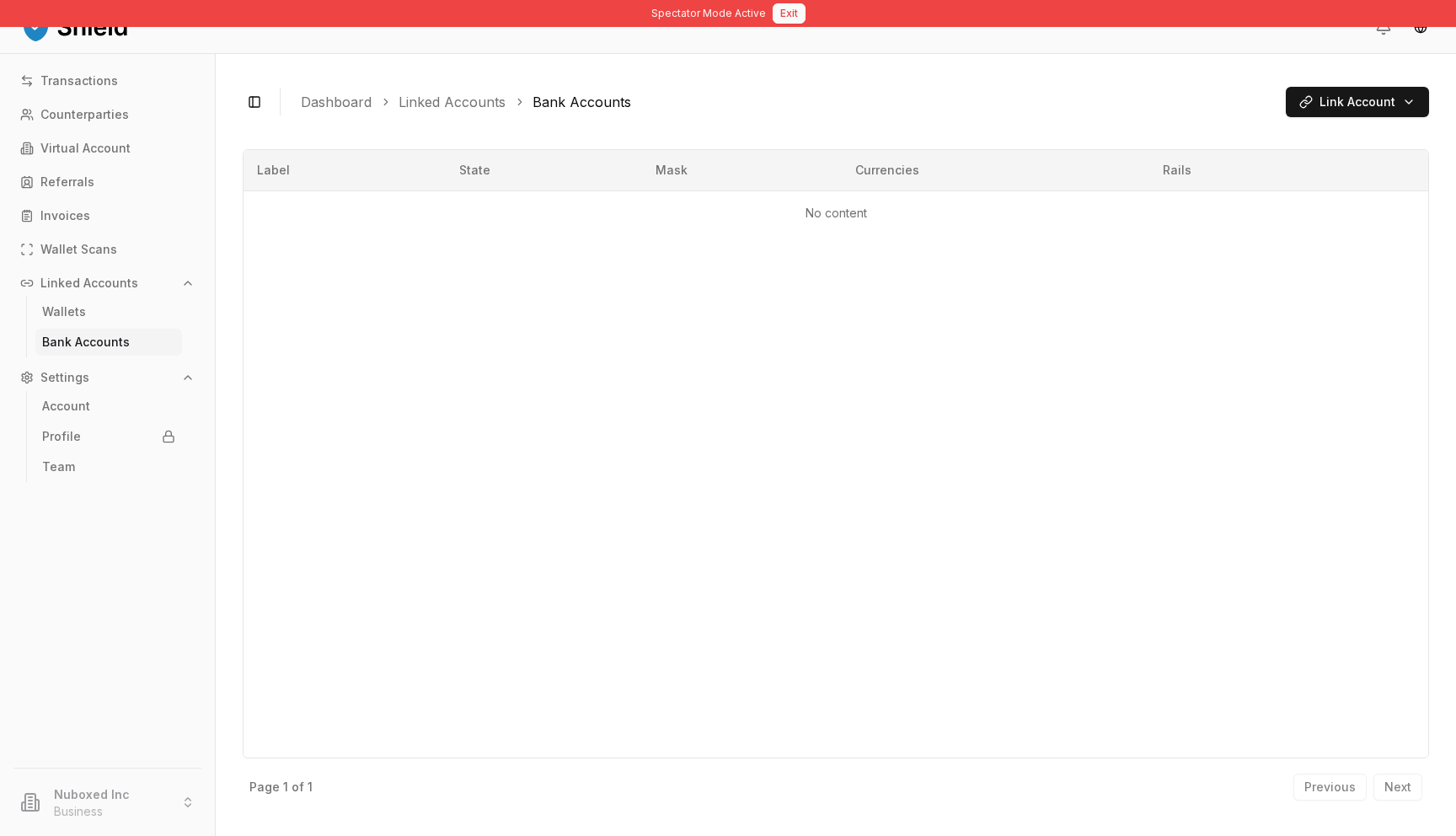
click at [785, 4] on button "Exit" at bounding box center [789, 14] width 33 height 20
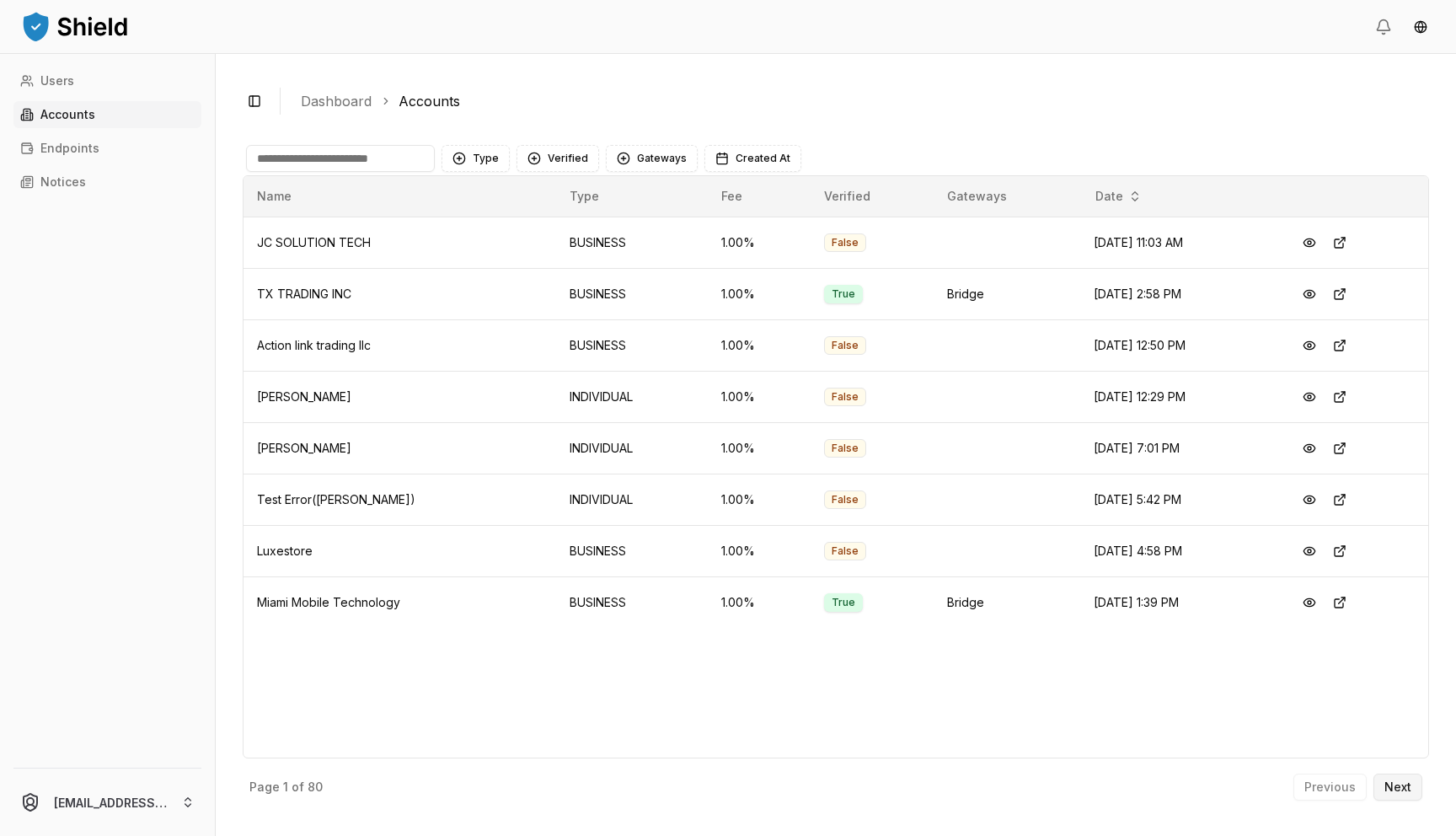
click at [1408, 793] on p "Next" at bounding box center [1398, 787] width 27 height 12
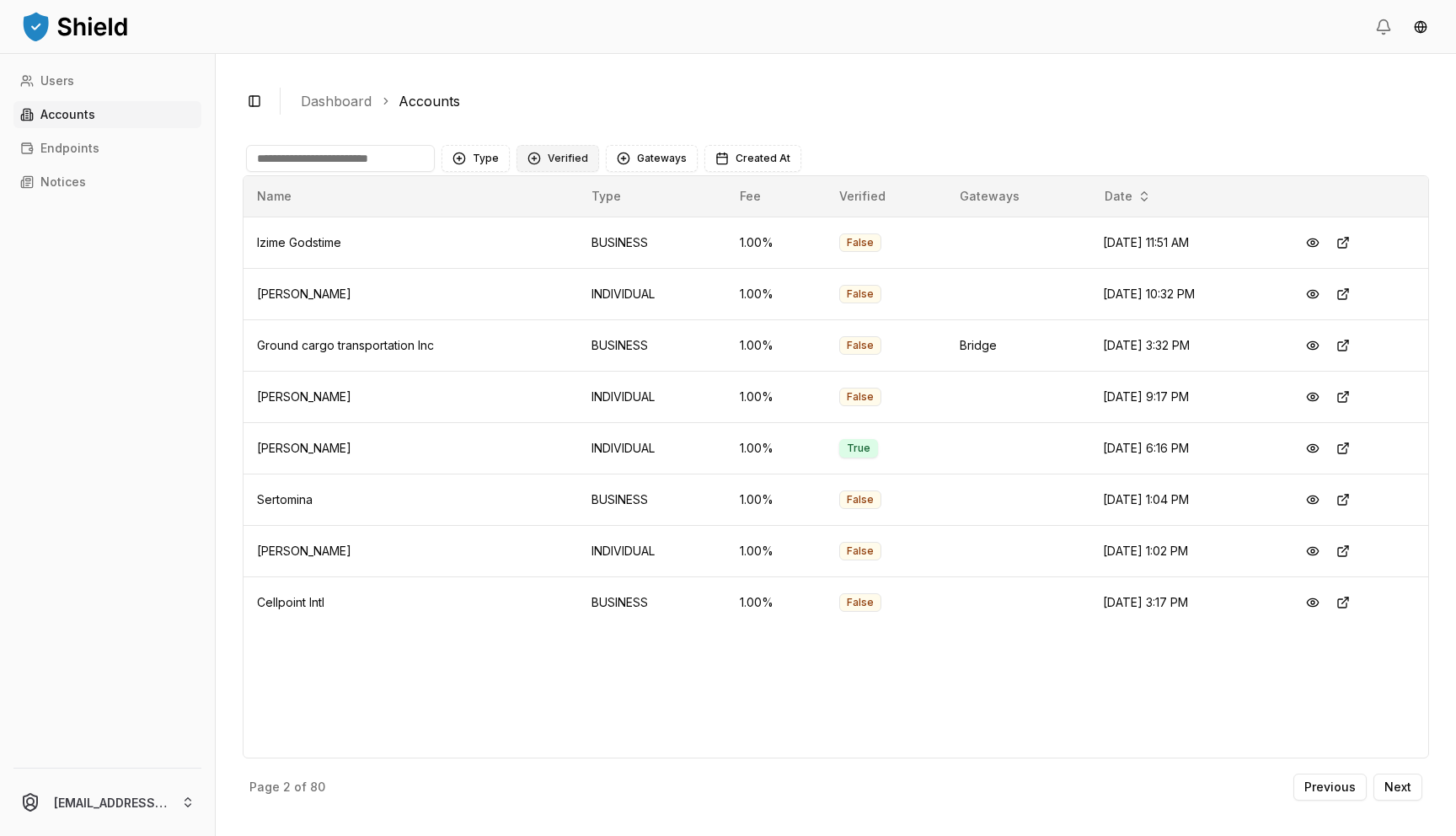
click at [565, 157] on button "Verified" at bounding box center [557, 158] width 82 height 27
click at [556, 232] on span "VERIFIED" at bounding box center [571, 227] width 50 height 17
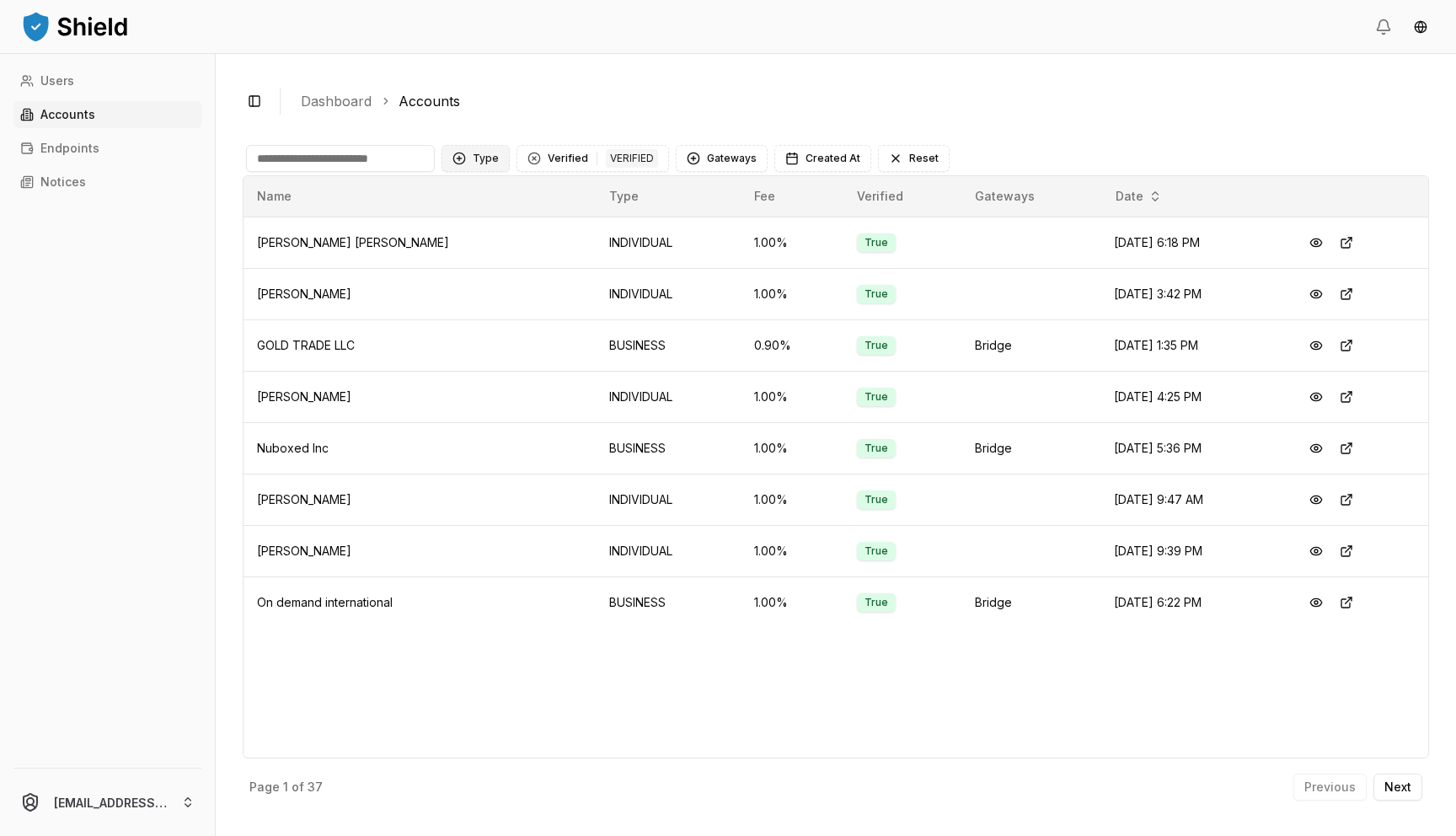
click at [478, 166] on button "Type" at bounding box center [476, 158] width 68 height 27
click at [485, 246] on span "BUSINESS" at bounding box center [500, 254] width 56 height 17
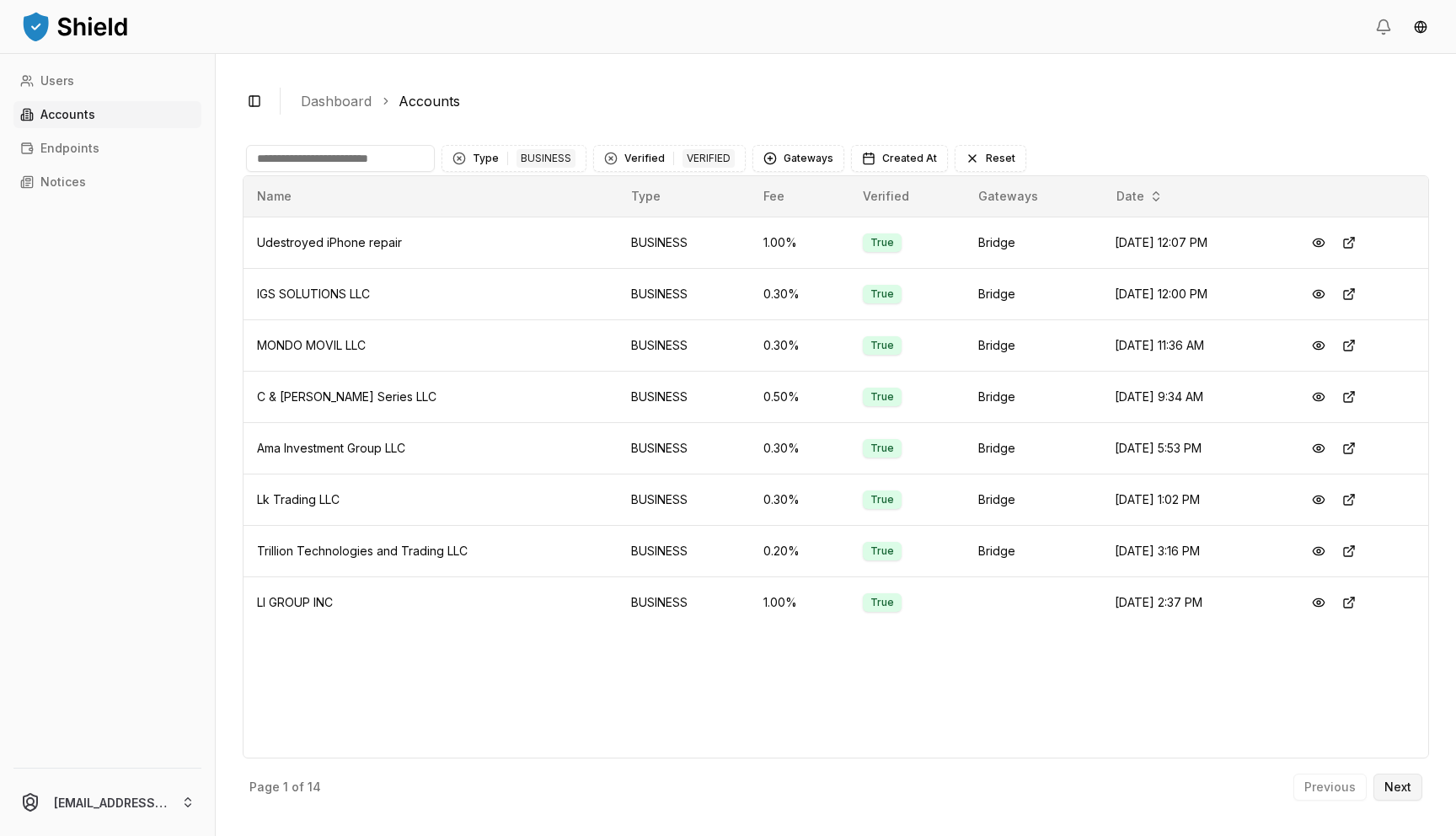
click at [1401, 793] on p "Next" at bounding box center [1398, 787] width 27 height 12
click at [1385, 790] on p "Next" at bounding box center [1398, 787] width 27 height 12
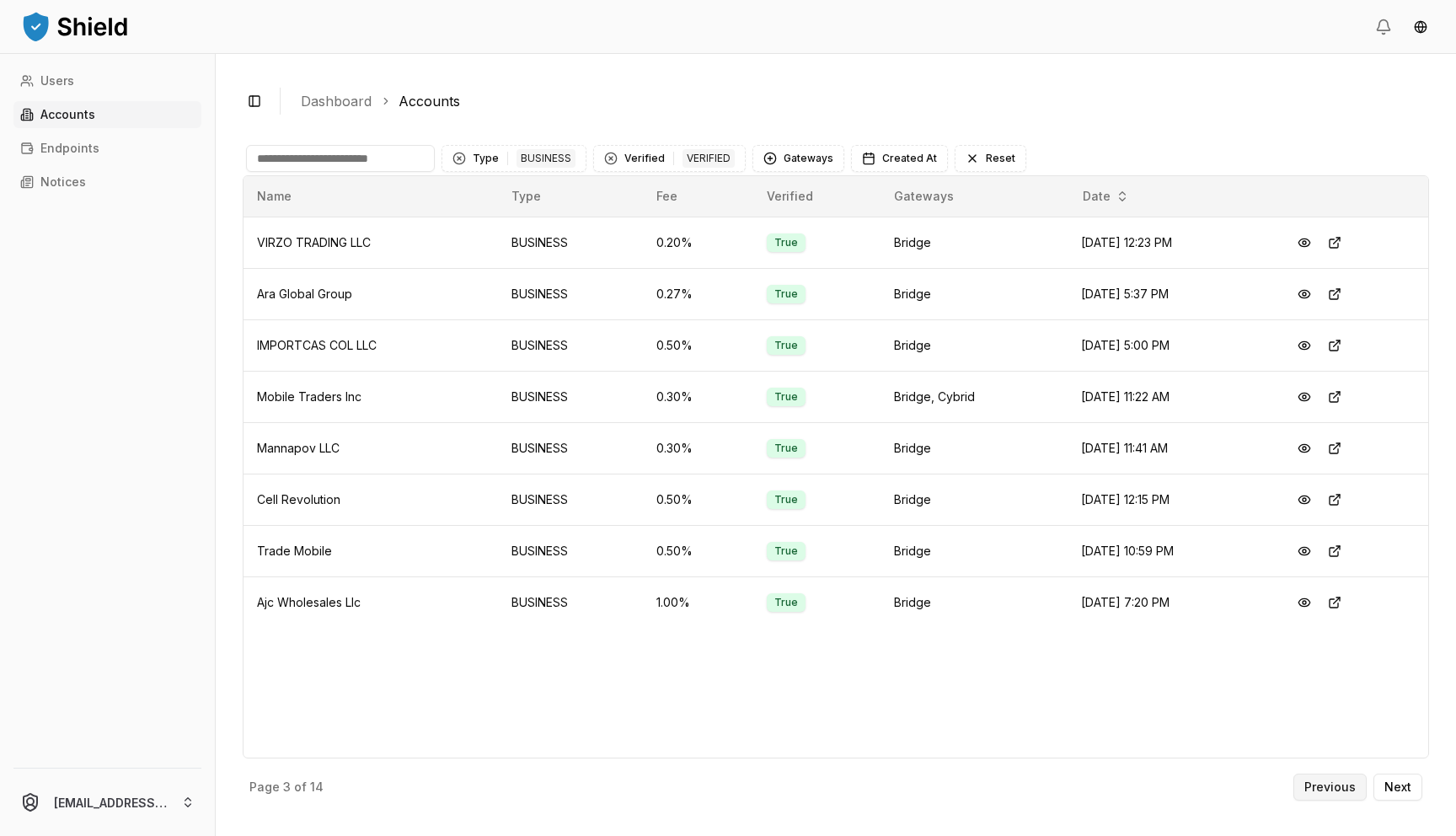
click at [1346, 784] on p "Previous" at bounding box center [1330, 787] width 52 height 12
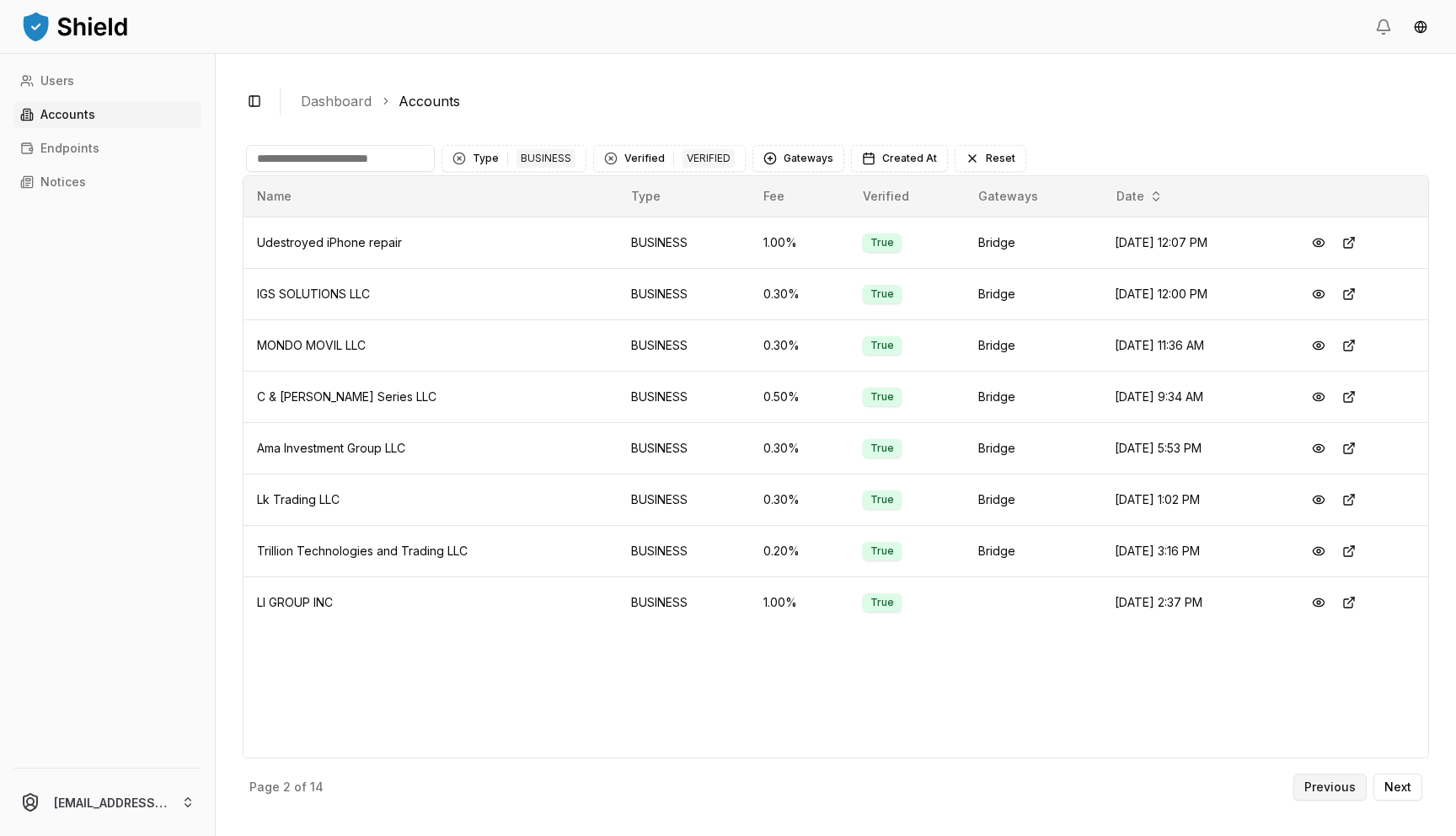
click at [1346, 784] on p "Previous" at bounding box center [1330, 787] width 52 height 12
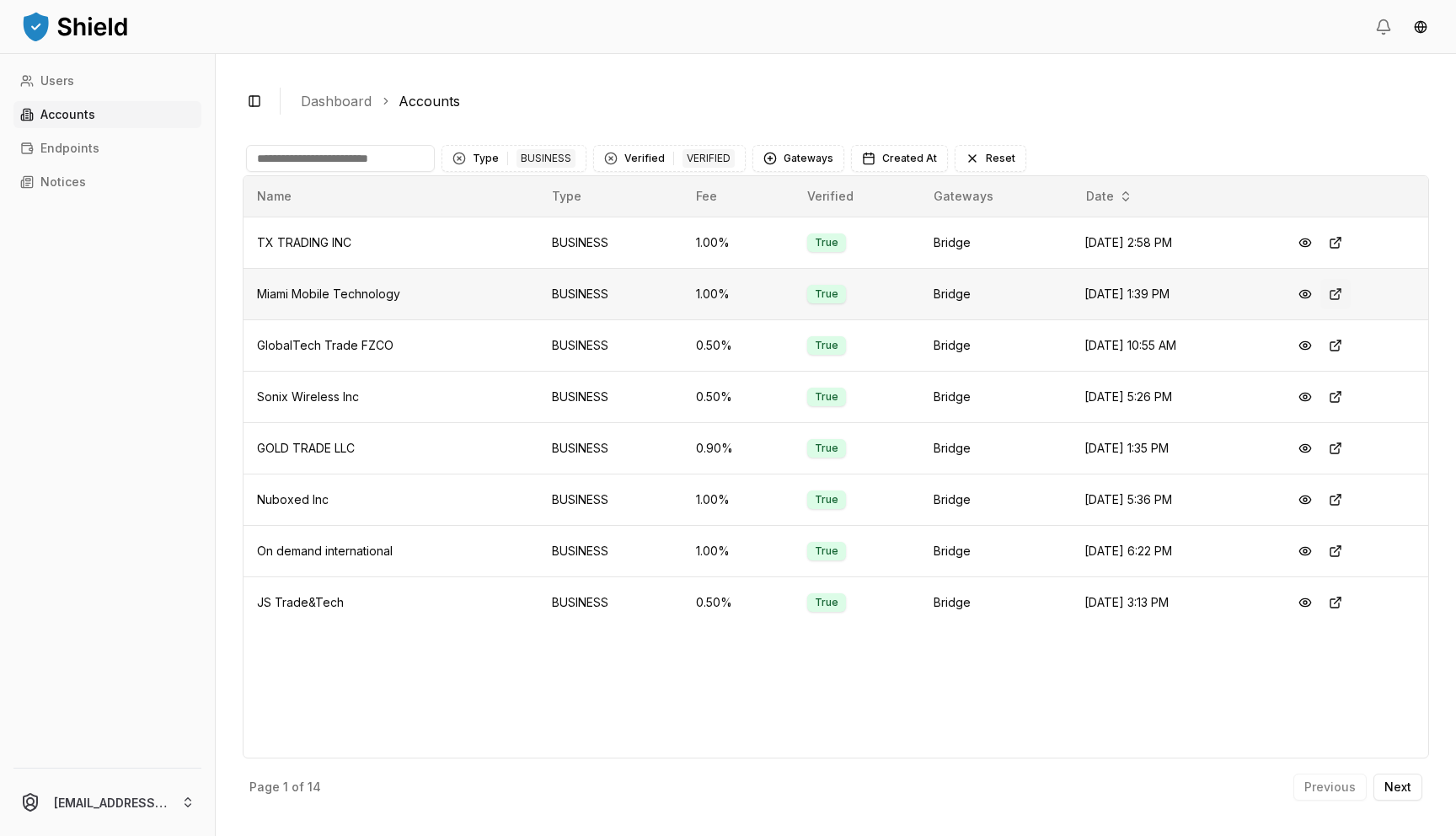
click at [1344, 289] on button at bounding box center [1335, 294] width 31 height 31
click at [1320, 293] on button at bounding box center [1304, 294] width 31 height 31
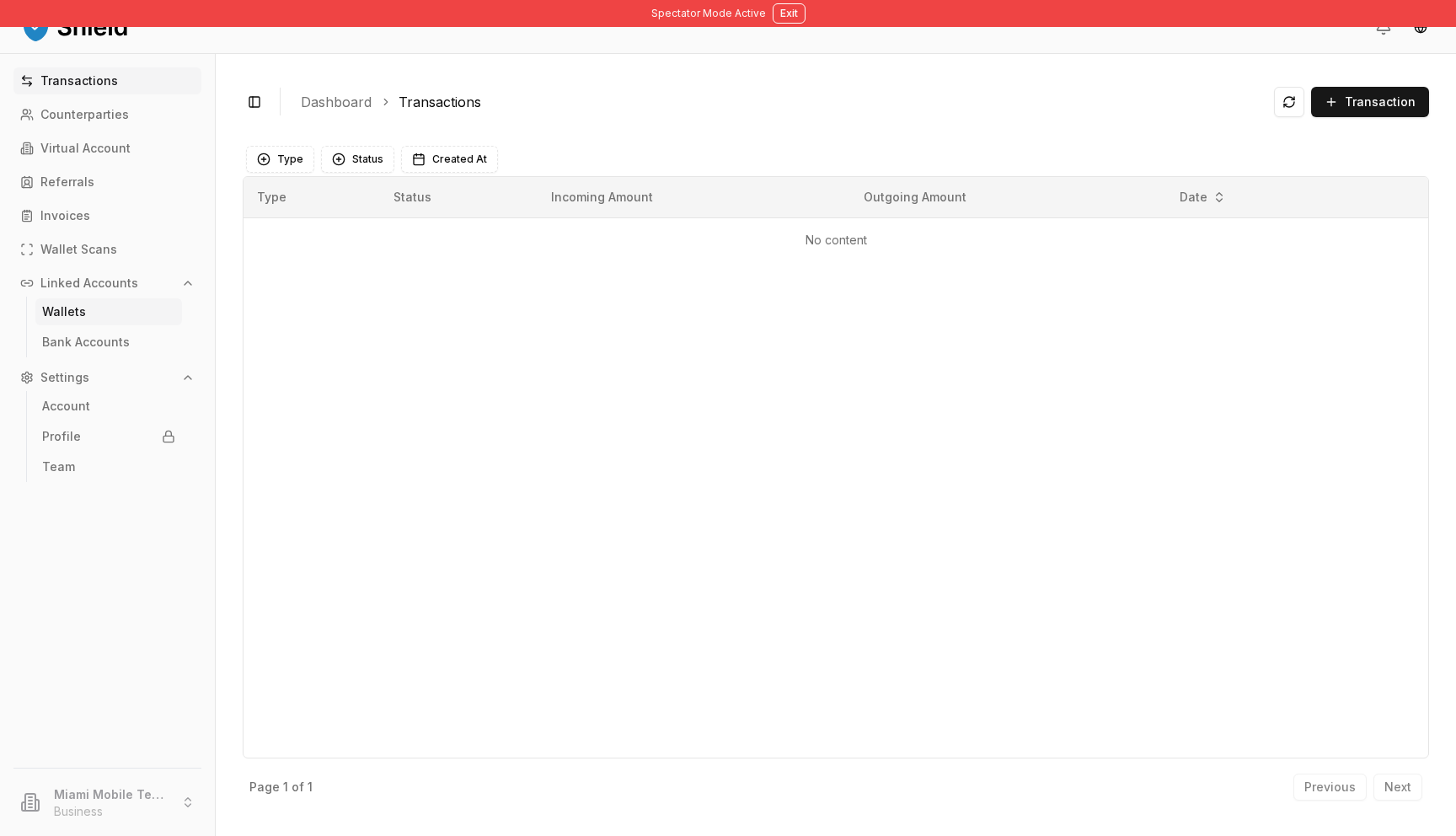
click at [100, 299] on link "Wallets" at bounding box center [108, 312] width 147 height 27
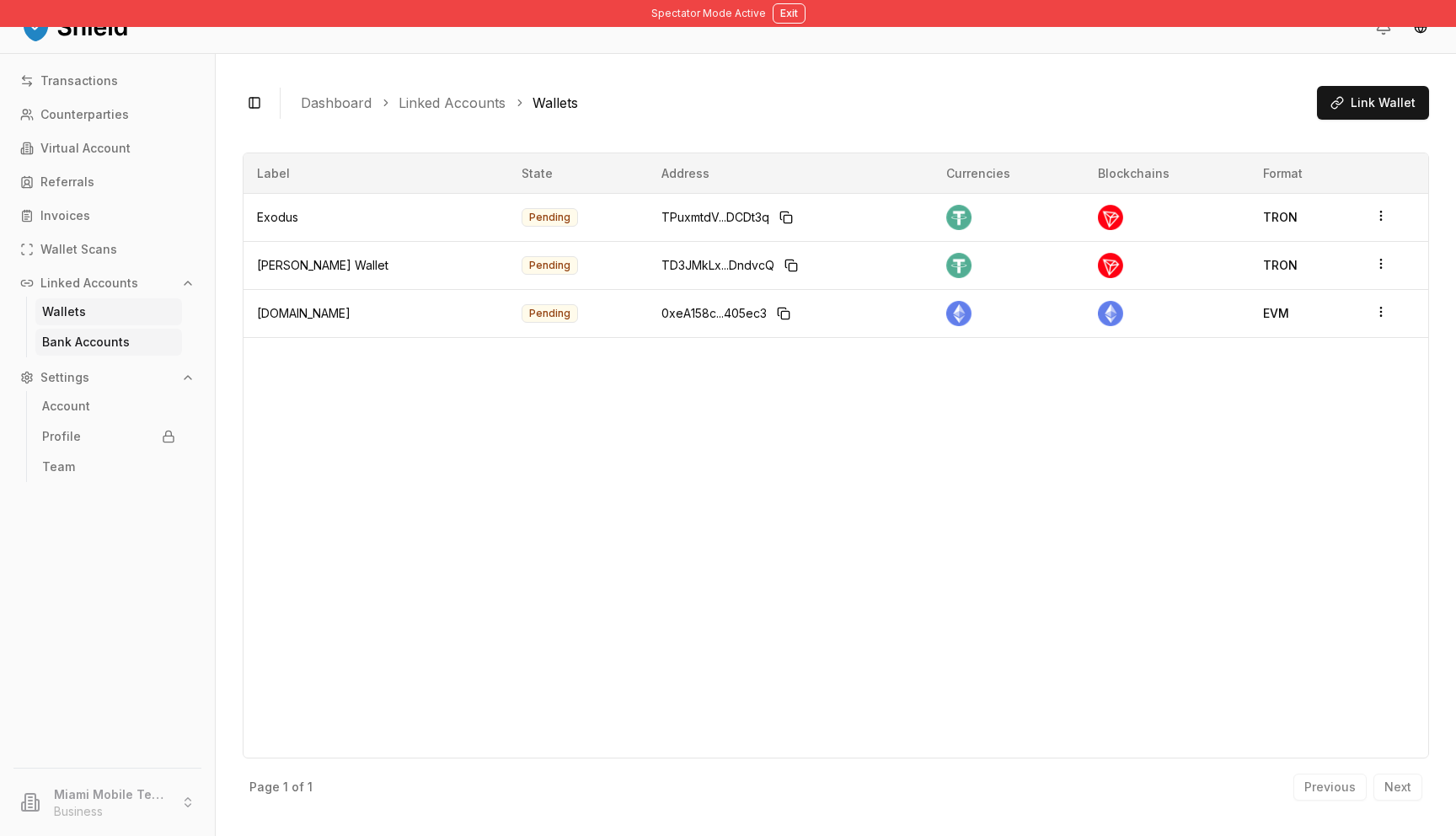
click at [100, 334] on link "Bank Accounts" at bounding box center [108, 341] width 147 height 27
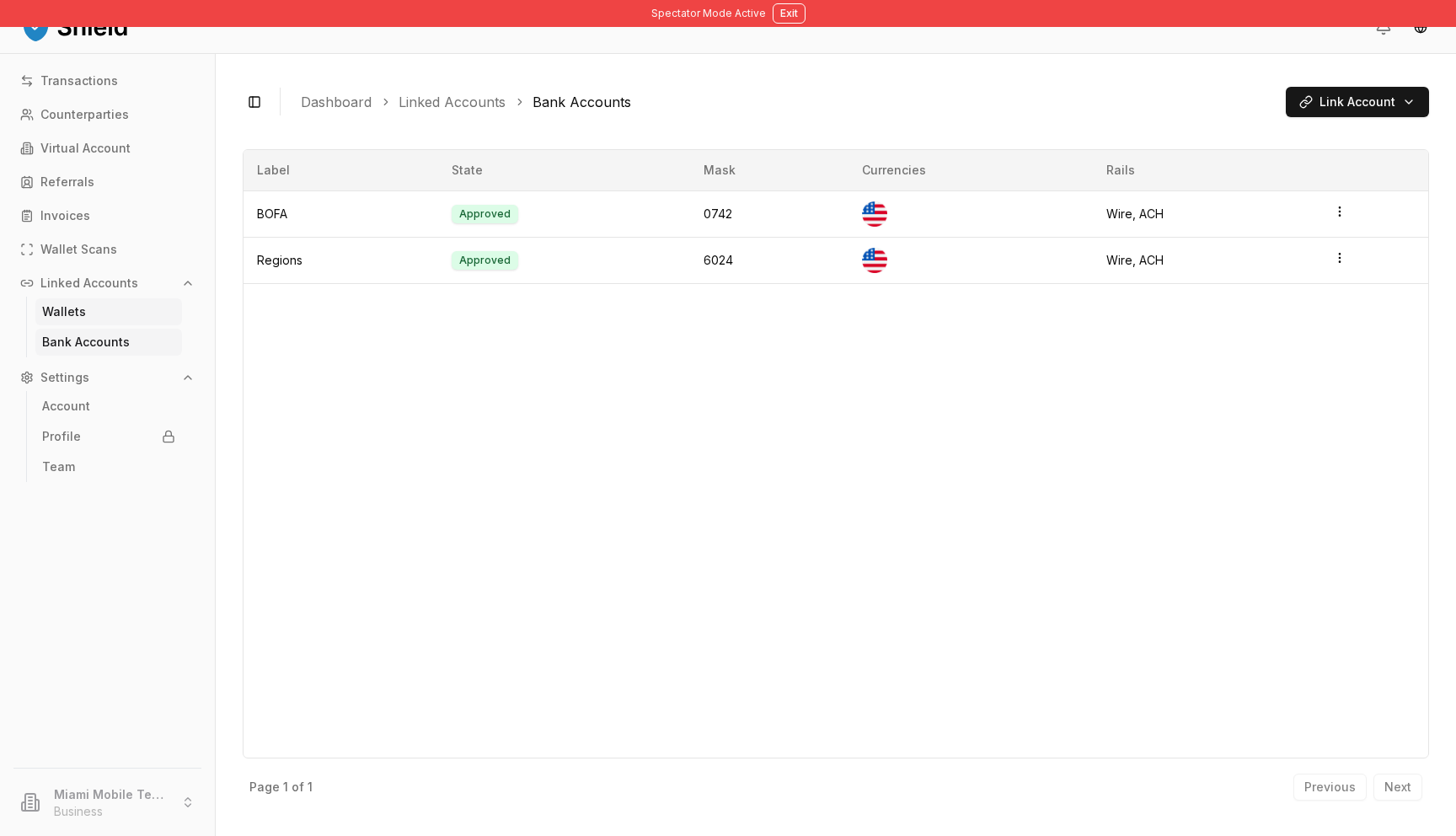
click at [93, 320] on link "Wallets" at bounding box center [108, 312] width 147 height 27
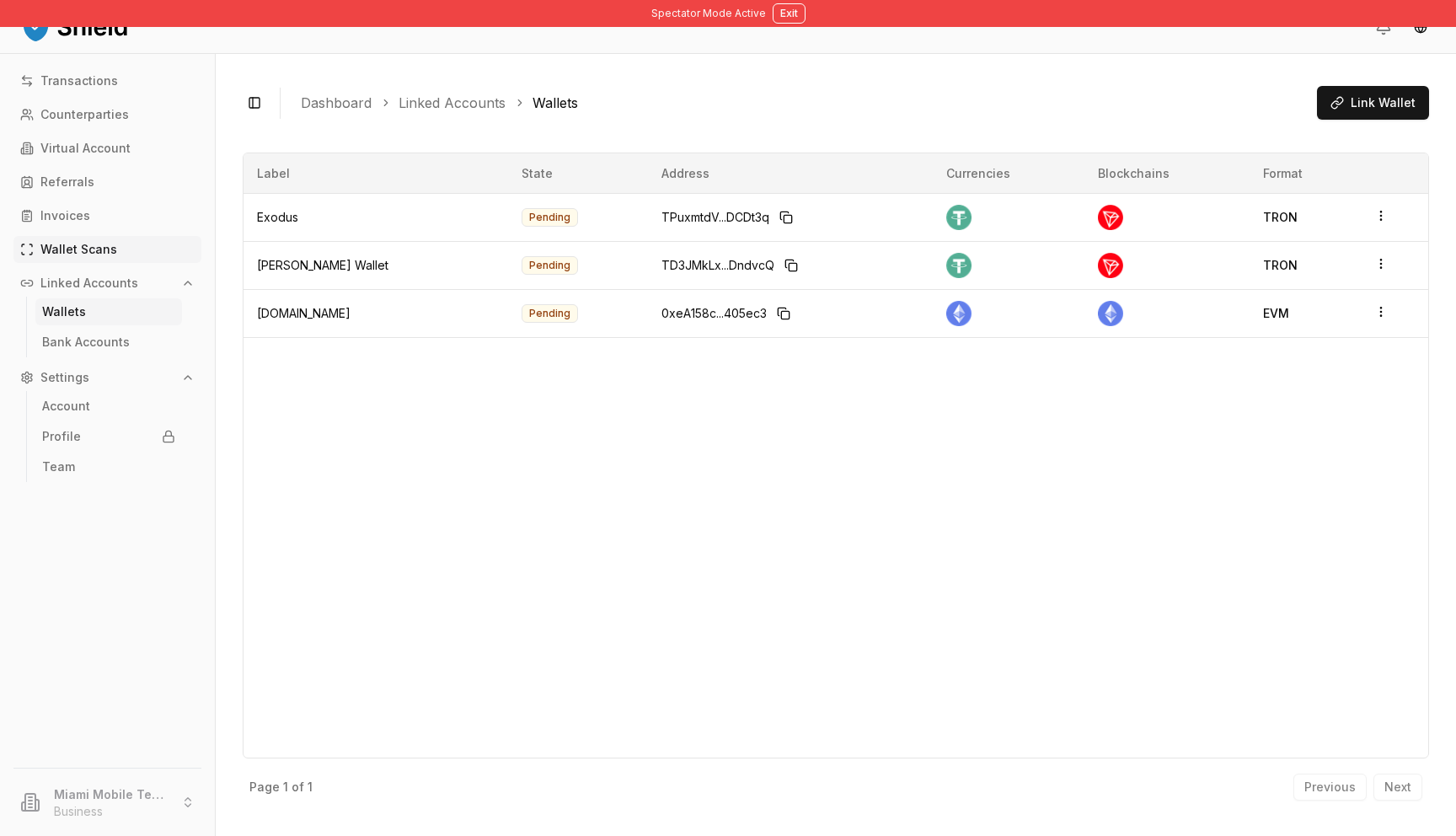
click at [85, 259] on link "Wallet Scans" at bounding box center [107, 249] width 188 height 27
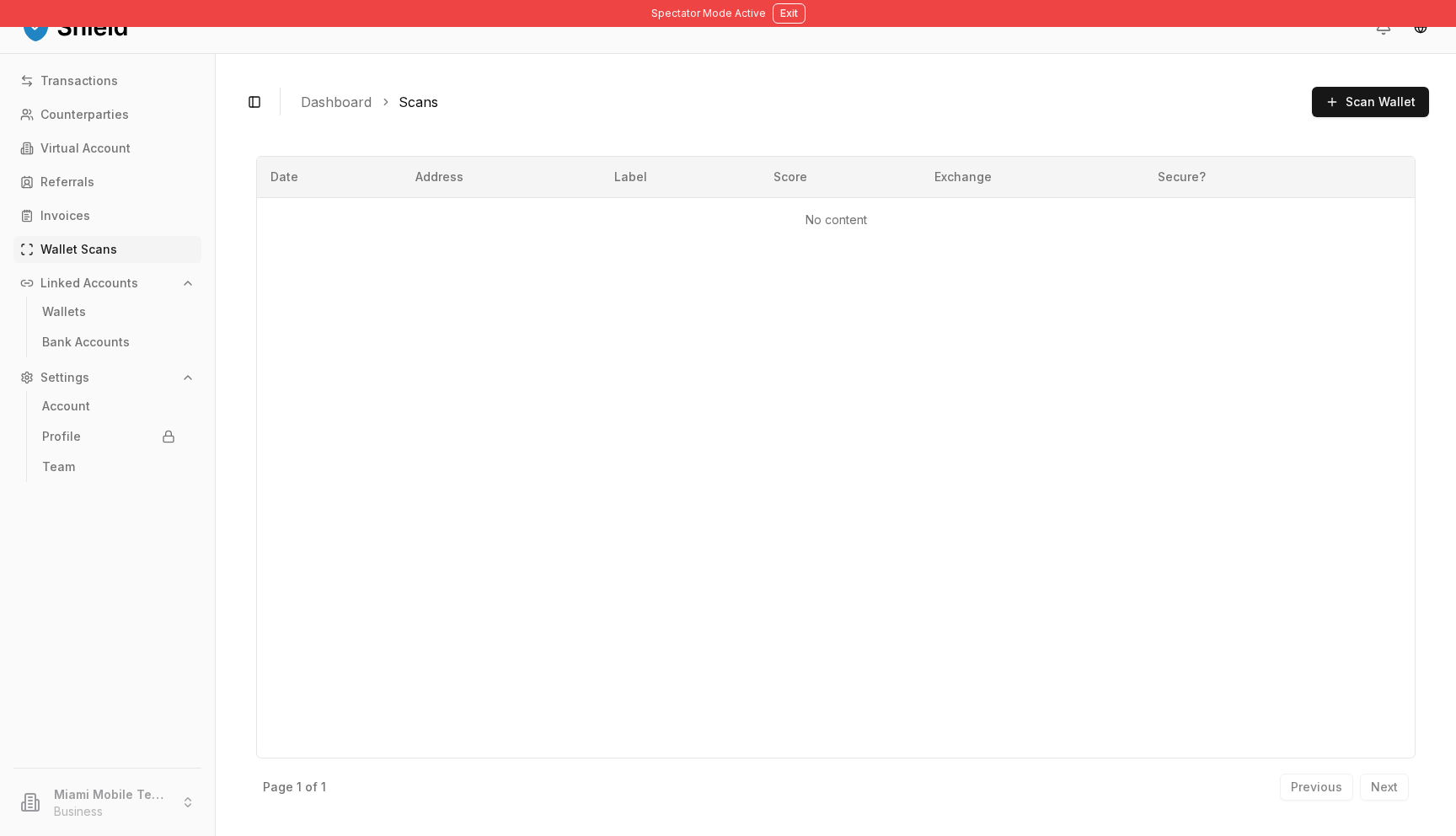
click at [79, 201] on div "Transactions Counterparties Virtual Account Referrals Invoices Wallet Scans Lin…" at bounding box center [107, 408] width 214 height 681
click at [793, 20] on button "Exit" at bounding box center [789, 14] width 33 height 20
